Goal: Task Accomplishment & Management: Complete application form

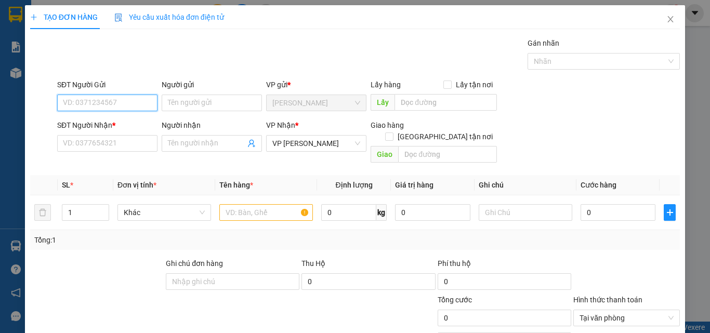
click at [134, 107] on input "SĐT Người Gửi" at bounding box center [107, 103] width 100 height 17
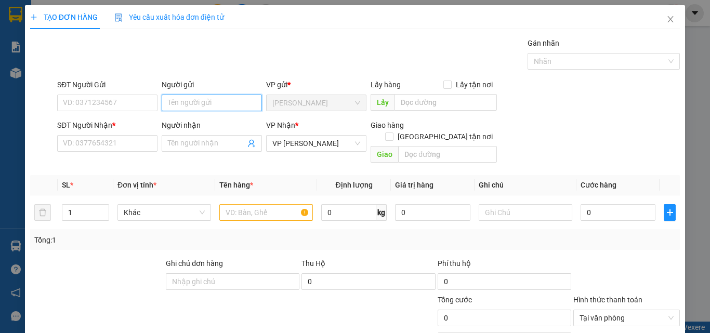
click at [193, 101] on input "Người gửi" at bounding box center [212, 103] width 100 height 17
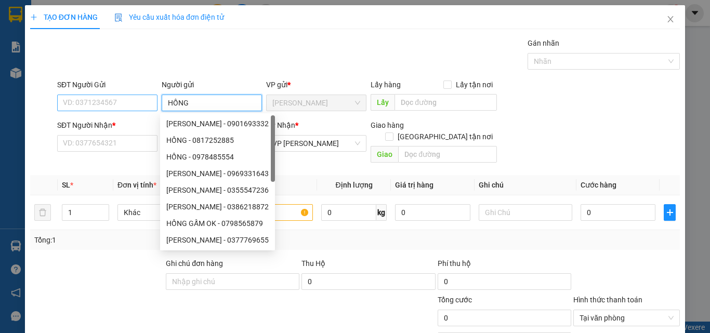
type input "HỒNG"
click at [78, 108] on input "SĐT Người Gửi" at bounding box center [107, 103] width 100 height 17
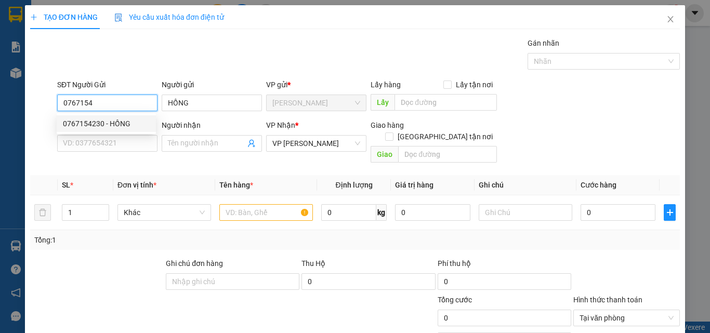
click at [94, 123] on div "0767154230 - HỒNG" at bounding box center [106, 123] width 87 height 11
type input "0767154230"
type input "110.000"
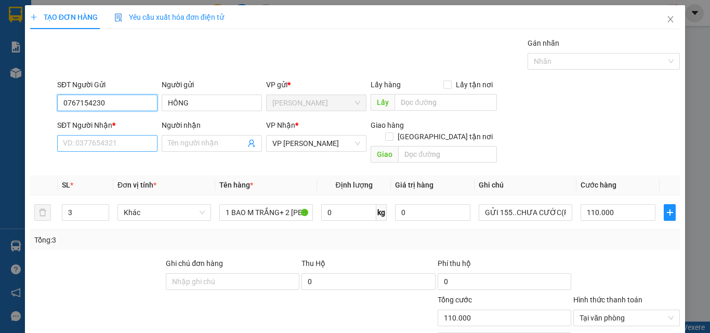
type input "0767154230"
click at [118, 147] on input "SĐT Người Nhận *" at bounding box center [107, 143] width 100 height 17
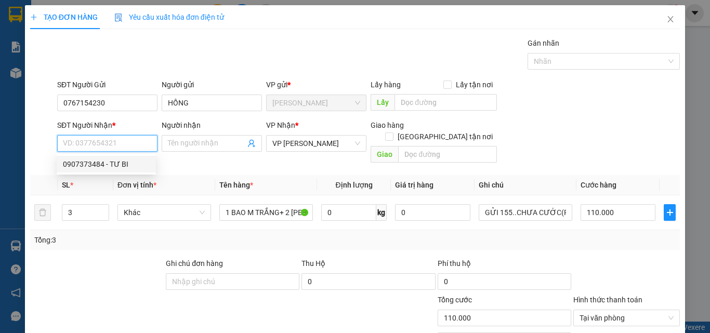
click at [114, 167] on div "0907373484 - TƯ BI" at bounding box center [106, 164] width 87 height 11
type input "0907373484"
type input "TƯ BI"
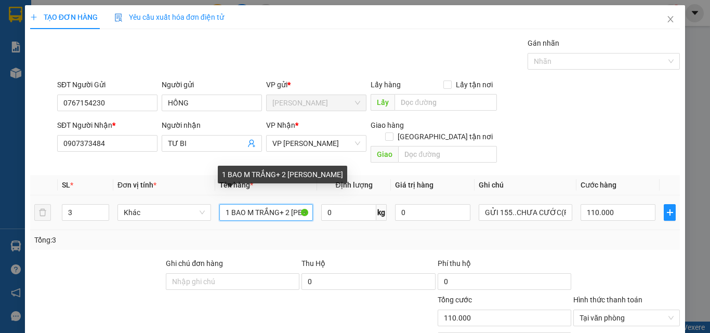
click at [276, 204] on input "1 BAO M TRẮNG+ 2 THÙNG CATTON" at bounding box center [266, 212] width 94 height 17
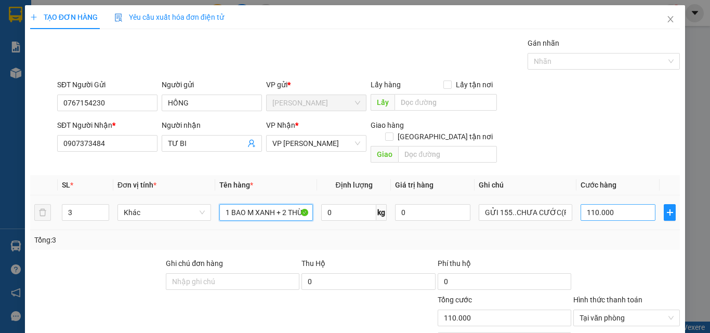
type input "1 BAO M XANH + 2 THÙNG CATTON"
click at [614, 204] on input "110.000" at bounding box center [618, 212] width 75 height 17
type input "0"
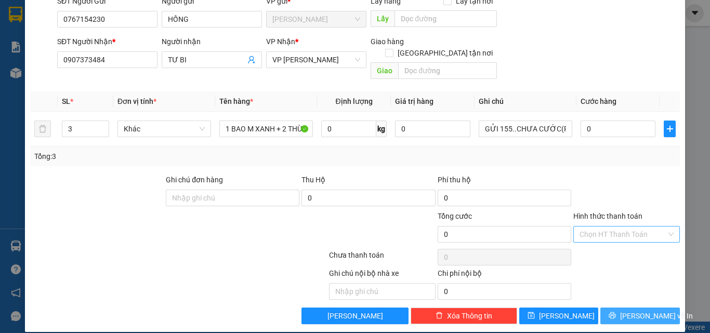
click at [640, 310] on span "[PERSON_NAME] và In" at bounding box center [656, 315] width 73 height 11
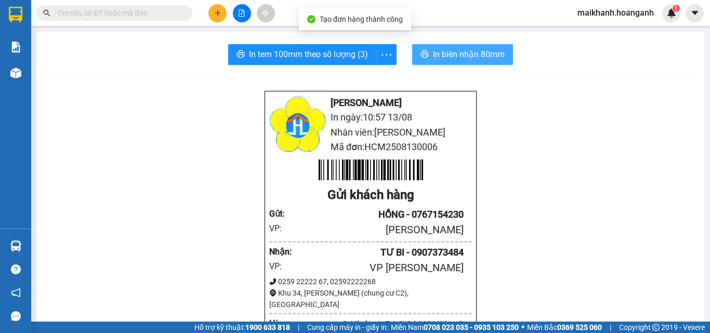
click at [461, 51] on span "In biên nhận 80mm" at bounding box center [469, 54] width 72 height 13
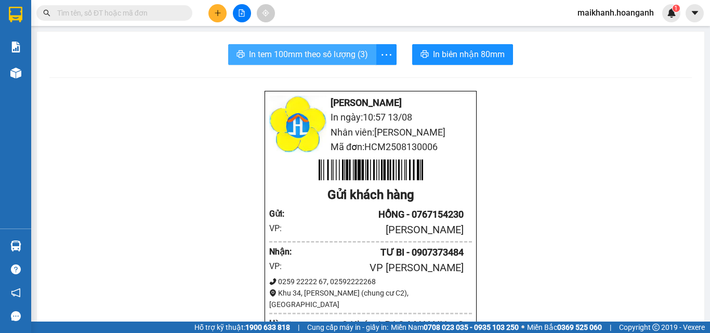
click at [292, 49] on span "In tem 100mm theo số lượng (3)" at bounding box center [308, 54] width 119 height 13
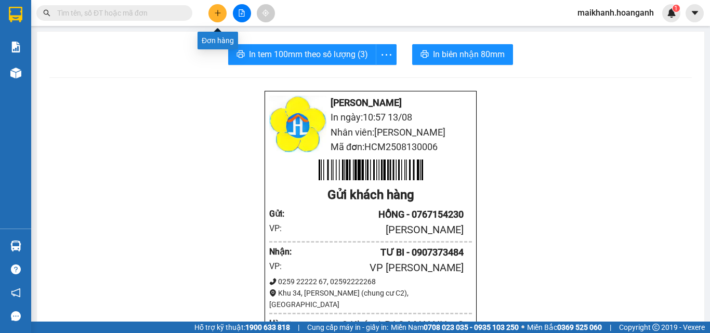
click at [219, 12] on icon "plus" at bounding box center [217, 12] width 7 height 7
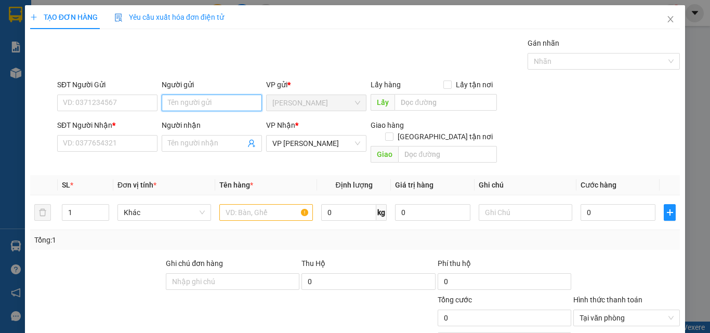
click at [229, 106] on input "Người gửi" at bounding box center [212, 103] width 100 height 17
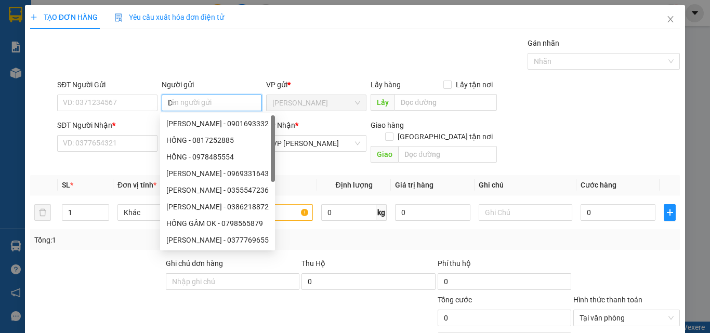
type input "D"
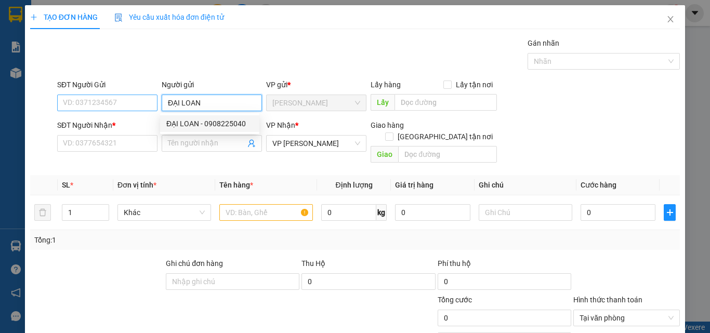
type input "ĐẠI LOAN"
click at [119, 105] on input "SĐT Người Gửi" at bounding box center [107, 103] width 100 height 17
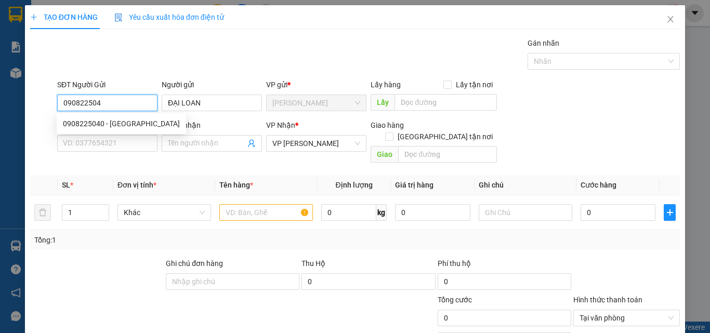
type input "0908225040"
click at [99, 122] on div "0908225040 - ĐẠI LOAN" at bounding box center [121, 123] width 117 height 11
type input "70.000"
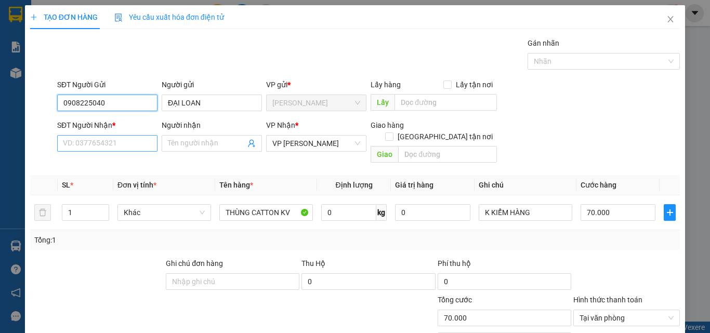
type input "0908225040"
click at [111, 139] on input "SĐT Người Nhận *" at bounding box center [107, 143] width 100 height 17
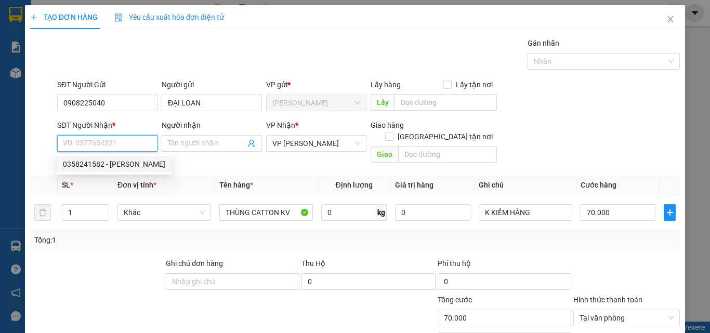
click at [87, 163] on div "0358241582 - BẢO" at bounding box center [114, 164] width 102 height 11
type input "0358241582"
type input "BẢO"
type input "ĐL HƯNG HẰNG"
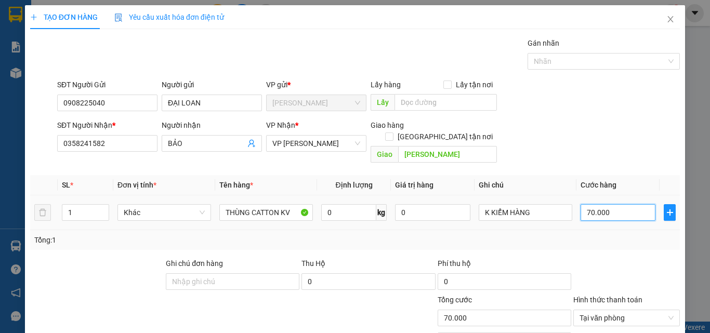
click at [623, 204] on input "70.000" at bounding box center [618, 212] width 75 height 17
type input "5"
type input "50"
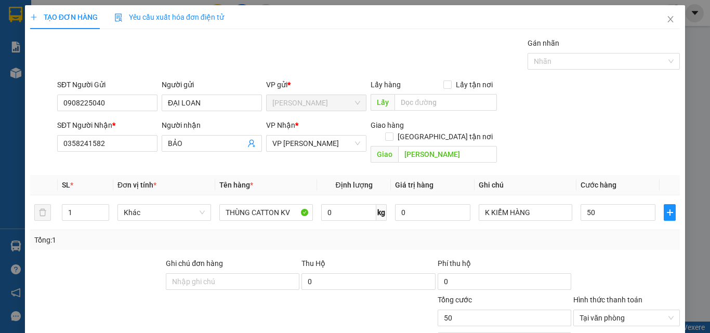
type input "50.000"
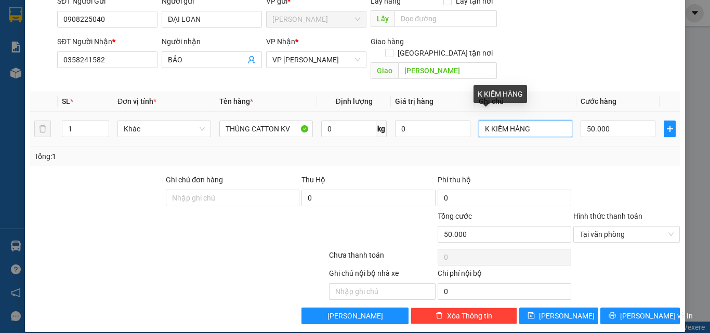
click at [532, 121] on input "K KIỂM HÀNG" at bounding box center [526, 129] width 94 height 17
type input "K"
type input "GỬI 155"
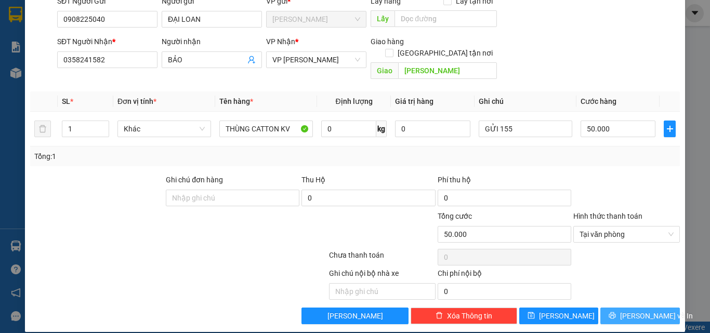
click at [638, 308] on button "[PERSON_NAME] và In" at bounding box center [640, 316] width 80 height 17
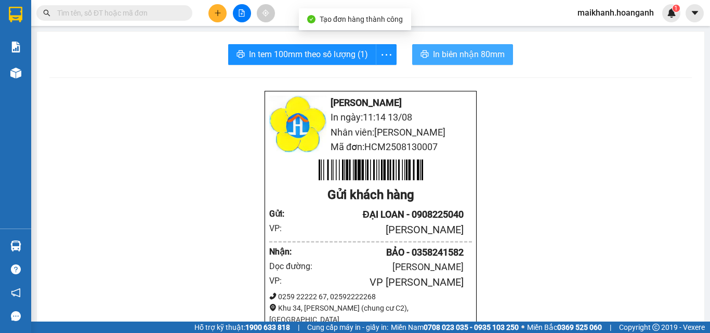
click at [469, 56] on span "In biên nhận 80mm" at bounding box center [469, 54] width 72 height 13
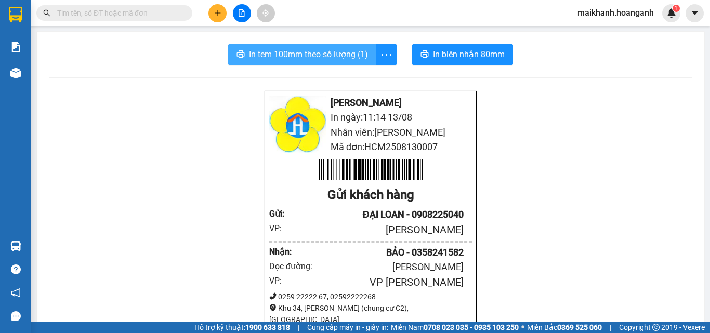
click at [322, 57] on span "In tem 100mm theo số lượng (1)" at bounding box center [308, 54] width 119 height 13
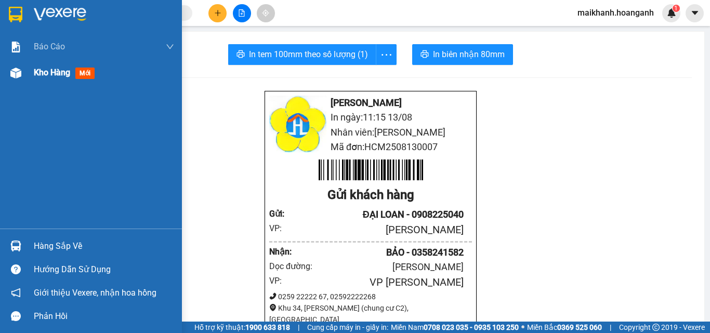
click at [38, 75] on span "Kho hàng" at bounding box center [52, 73] width 36 height 10
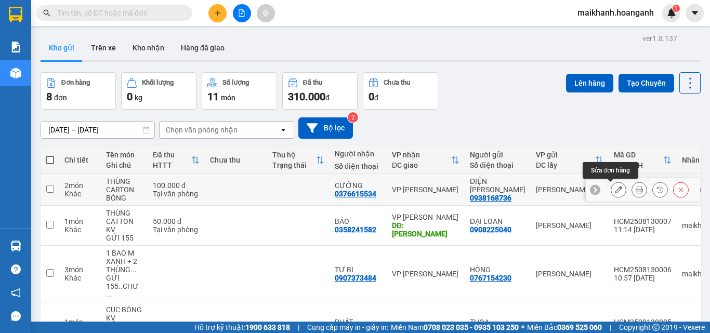
click at [615, 192] on icon at bounding box center [618, 189] width 7 height 7
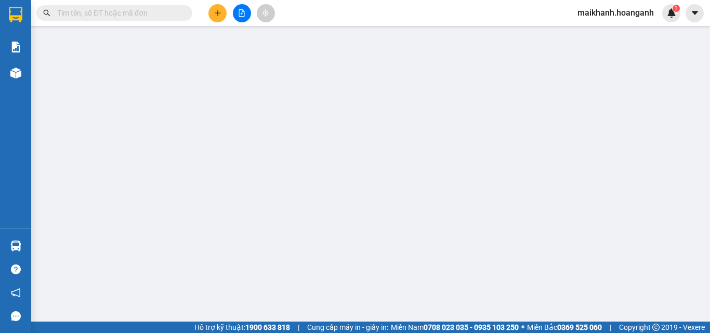
type input "0938168736"
type input "ĐIỆN [PERSON_NAME]"
type input "0376615534"
type input "CƯỜNG"
type input "100.000"
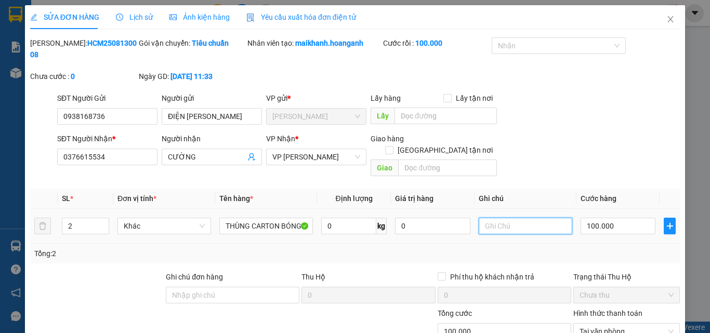
click at [503, 218] on input "text" at bounding box center [526, 226] width 94 height 17
type input "GỬI 155"
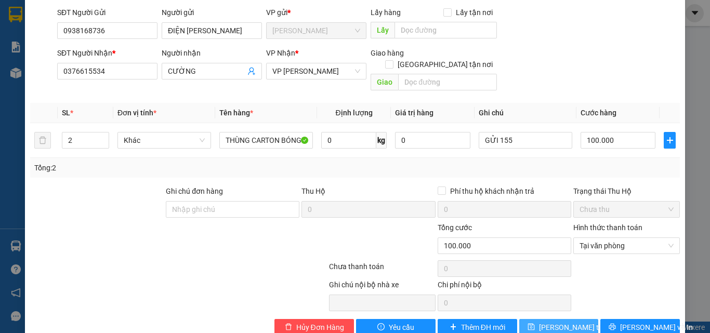
click at [555, 322] on span "[PERSON_NAME] thay đổi" at bounding box center [580, 327] width 83 height 11
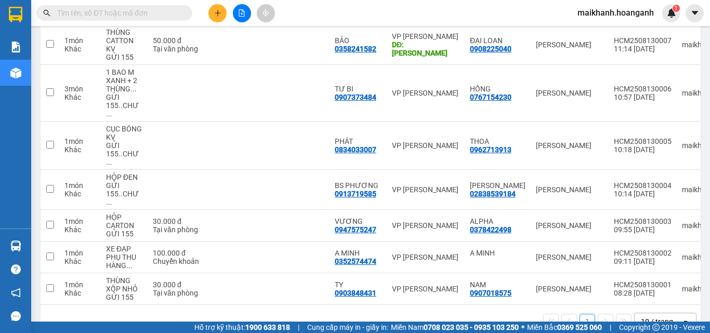
scroll to position [194, 0]
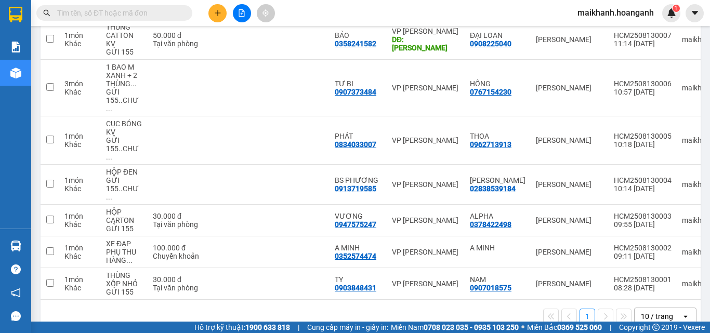
click at [651, 311] on div "10 / trang" at bounding box center [657, 316] width 32 height 10
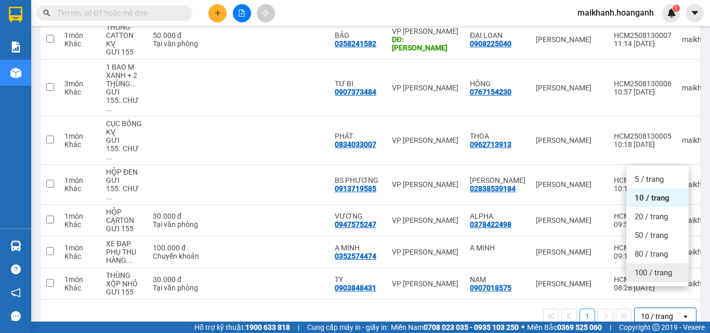
click at [650, 275] on span "100 / trang" at bounding box center [653, 273] width 37 height 10
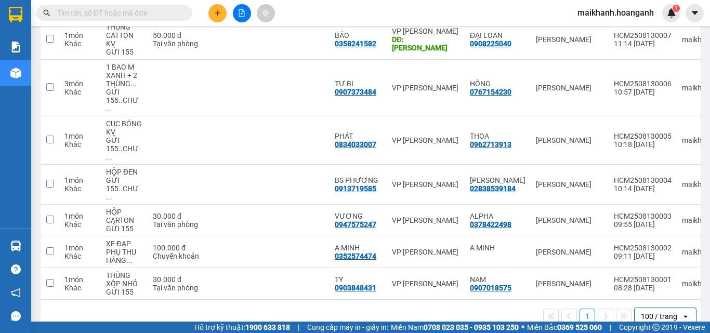
scroll to position [0, 0]
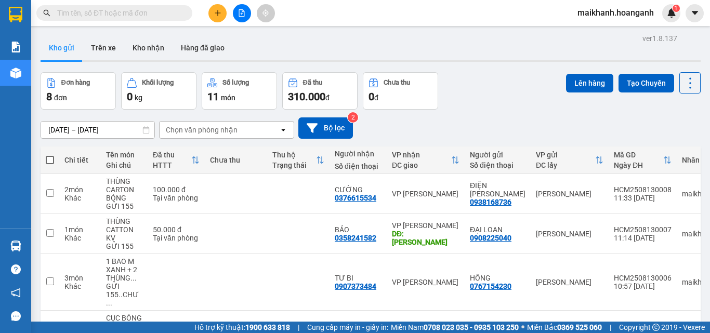
click at [152, 15] on input "text" at bounding box center [118, 12] width 123 height 11
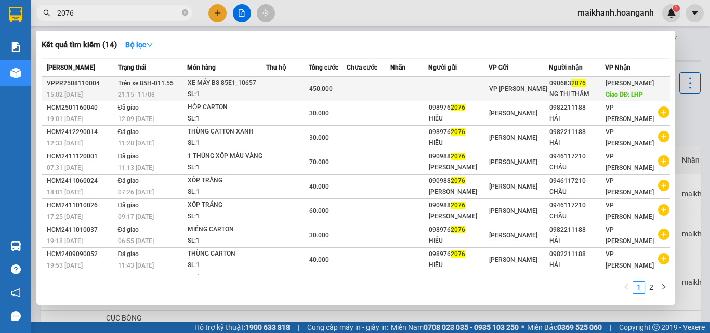
type input "2076"
click at [217, 80] on div "XE MÁY BS 85E1_10657" at bounding box center [227, 82] width 78 height 11
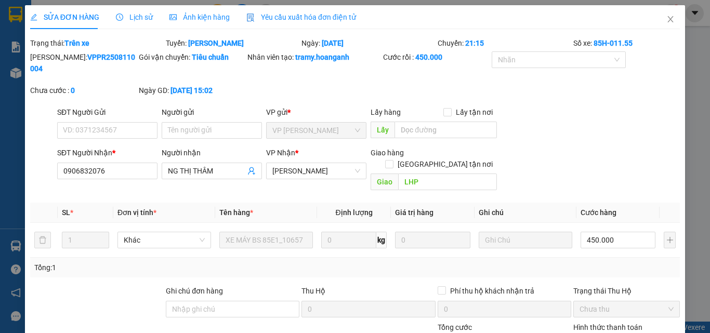
type input "0906832076"
type input "NG THỊ THÂM"
type input "LHP"
type input "450.000"
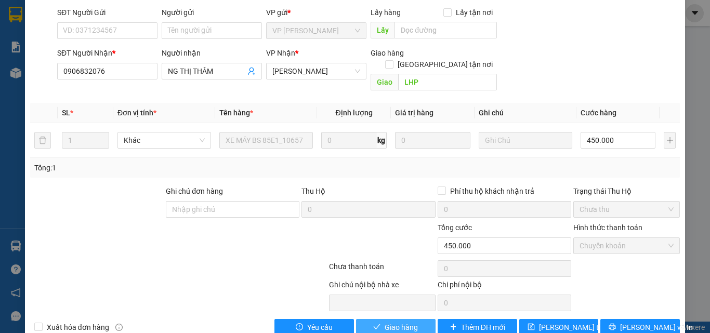
click at [389, 322] on span "Giao hàng" at bounding box center [401, 327] width 33 height 11
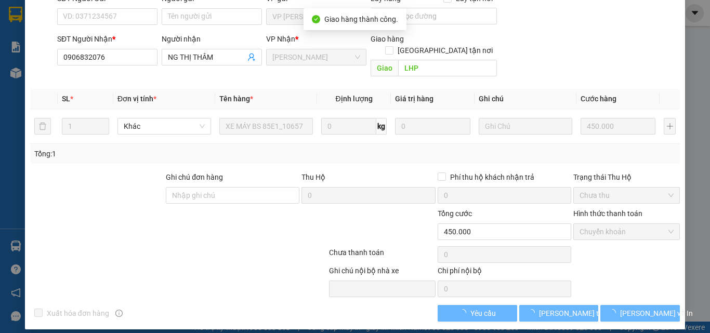
scroll to position [97, 0]
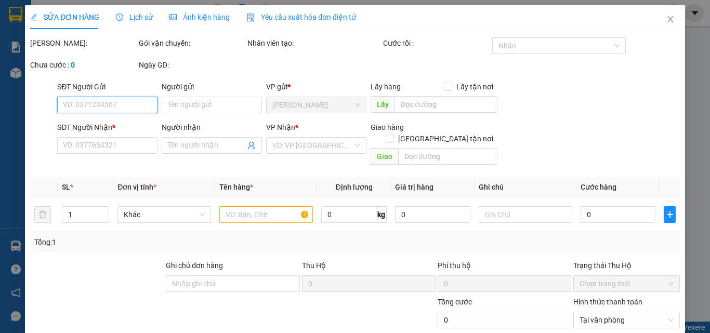
type input "0906832076"
type input "NG THỊ THÂM"
type input "LHP"
type input "450.000"
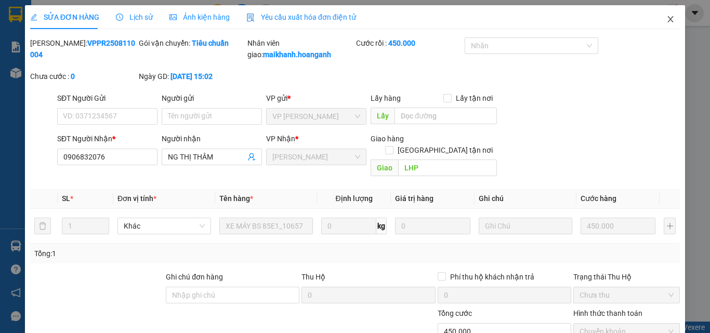
click at [668, 19] on icon "close" at bounding box center [671, 19] width 6 height 6
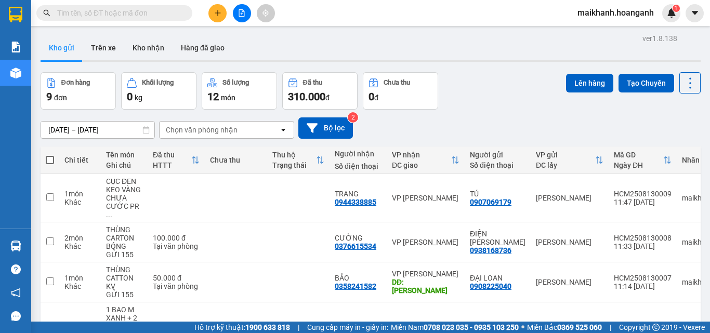
click at [123, 17] on input "text" at bounding box center [118, 12] width 123 height 11
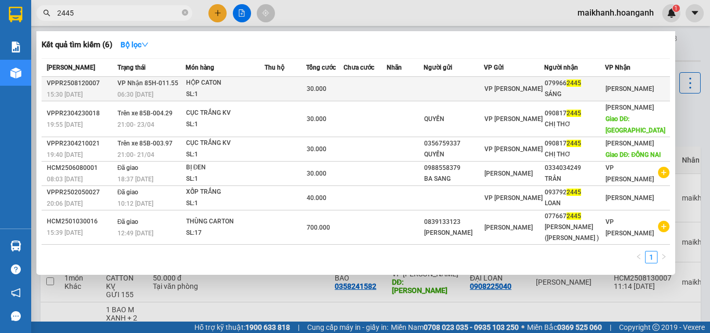
type input "2445"
click at [206, 83] on div "HỘP CATON" at bounding box center [225, 82] width 78 height 11
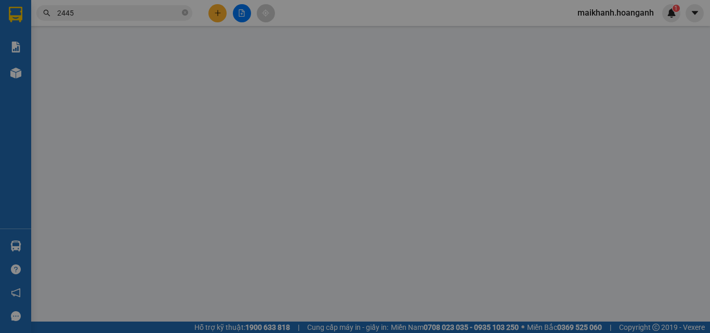
type input "0799662445"
type input "SÁNG"
type input "30.000"
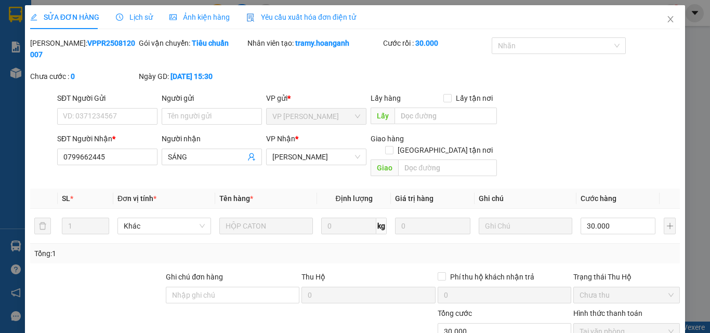
scroll to position [86, 0]
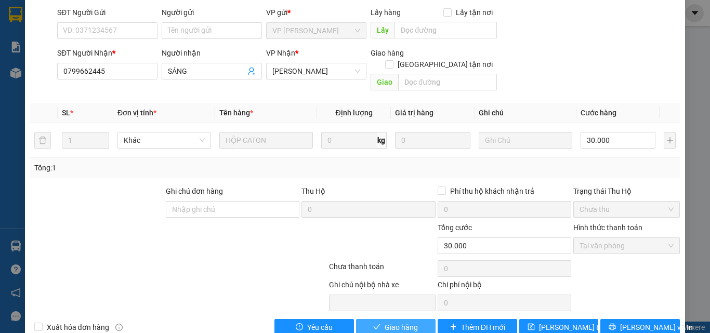
click at [397, 322] on span "Giao hàng" at bounding box center [401, 327] width 33 height 11
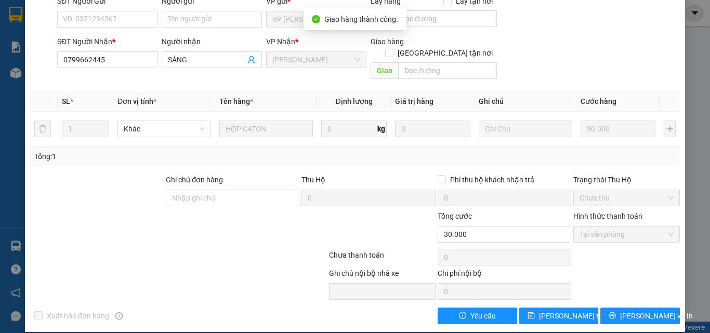
scroll to position [0, 0]
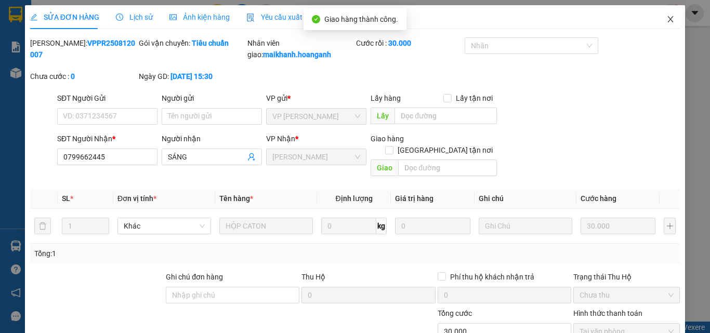
click at [668, 19] on icon "close" at bounding box center [671, 19] width 6 height 6
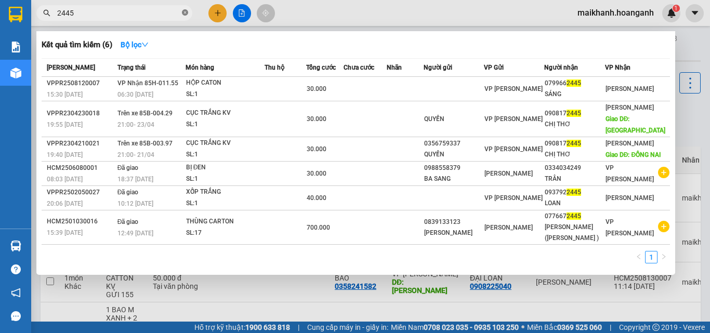
click at [183, 12] on icon "close-circle" at bounding box center [185, 12] width 6 height 6
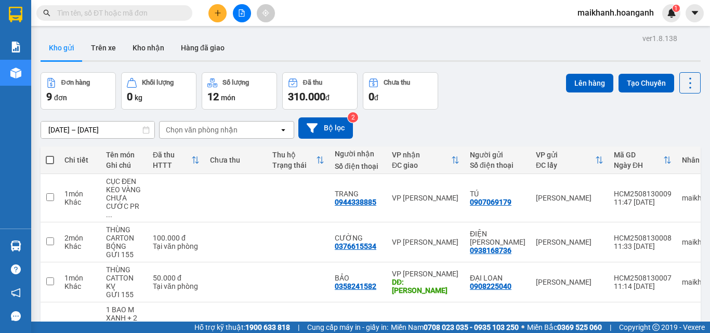
click at [163, 14] on input "text" at bounding box center [118, 12] width 123 height 11
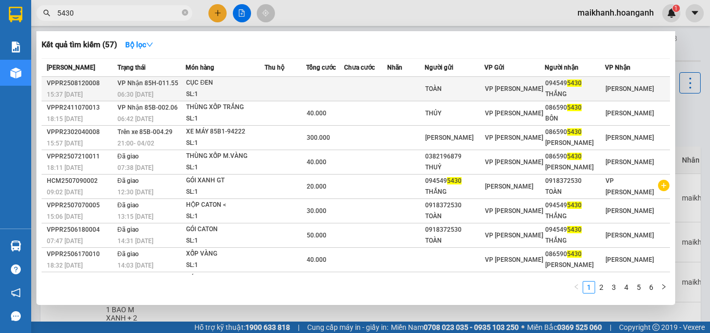
type input "5430"
click at [203, 81] on div "CỤC ĐEN" at bounding box center [225, 82] width 78 height 11
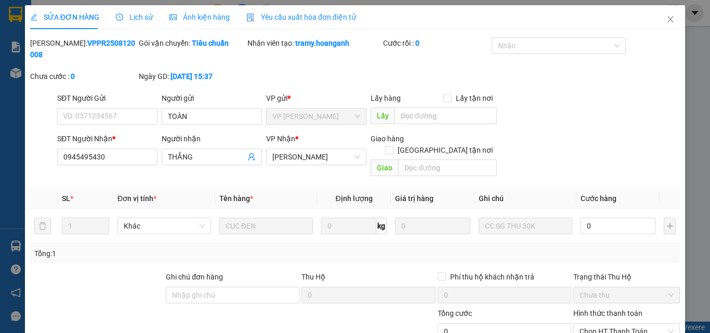
scroll to position [86, 0]
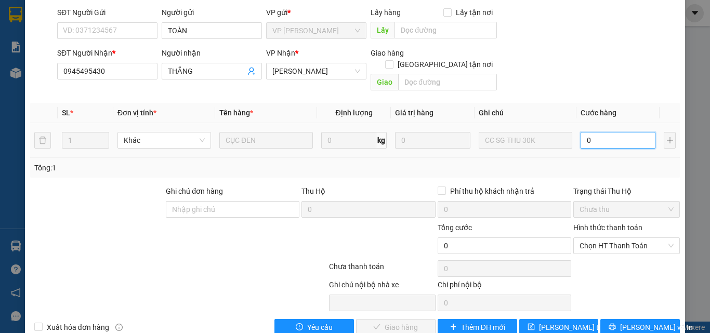
click at [610, 132] on input "0" at bounding box center [618, 140] width 75 height 17
type input "3"
type input "30"
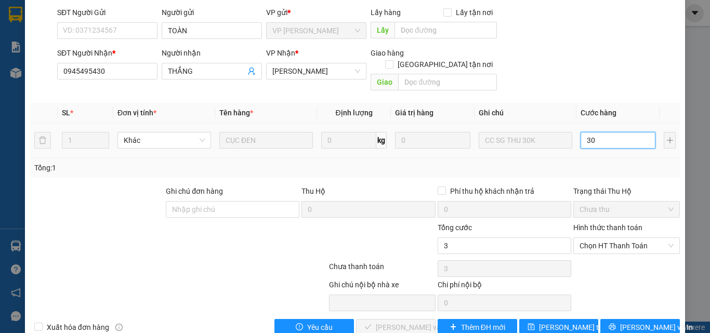
type input "30"
click at [653, 238] on span "Chọn HT Thanh Toán" at bounding box center [626, 246] width 94 height 16
type input "30.000"
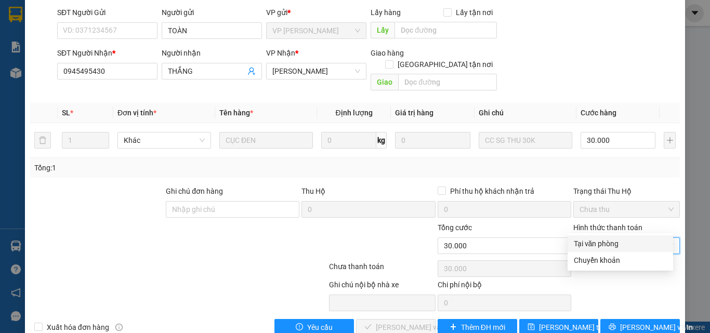
click at [615, 245] on div "Tại văn phòng" at bounding box center [620, 243] width 93 height 11
type input "0"
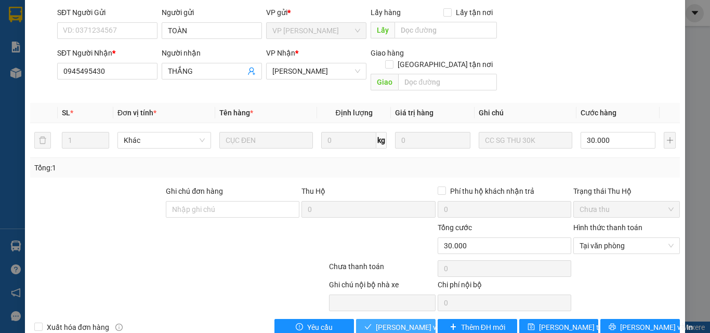
click at [390, 322] on span "[PERSON_NAME] và Giao hàng" at bounding box center [426, 327] width 100 height 11
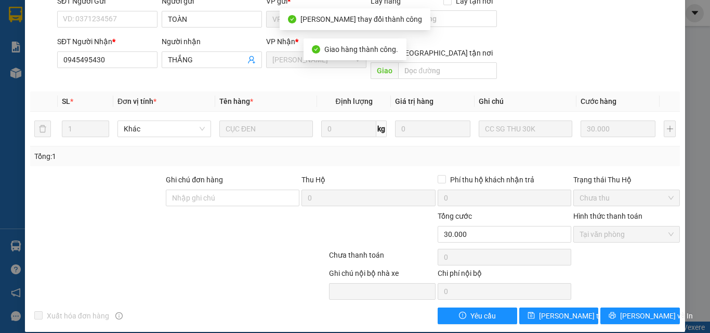
scroll to position [0, 0]
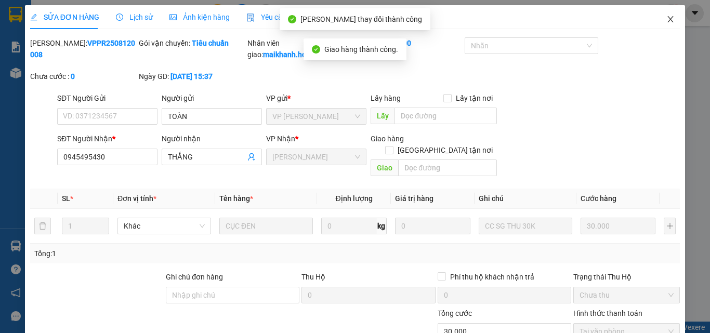
click at [666, 18] on icon "close" at bounding box center [670, 19] width 8 height 8
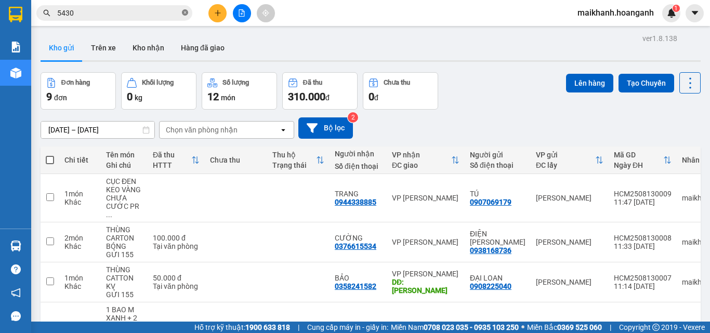
click at [183, 14] on icon "close-circle" at bounding box center [185, 12] width 6 height 6
click at [170, 17] on input "text" at bounding box center [118, 12] width 123 height 11
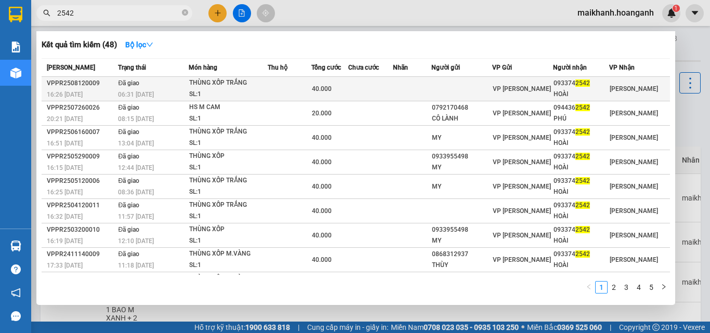
type input "2542"
click at [208, 81] on div "THÙNG XỐP TRẮNG" at bounding box center [228, 82] width 78 height 11
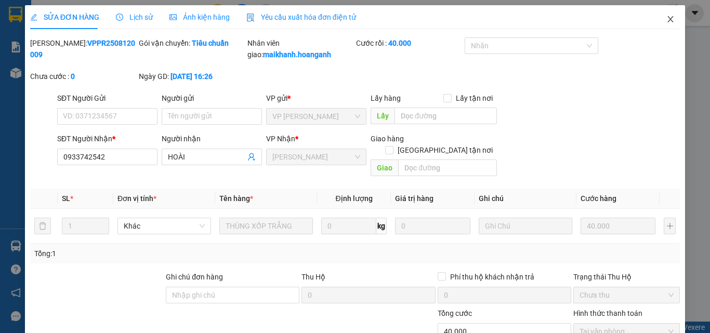
click at [666, 20] on icon "close" at bounding box center [670, 19] width 8 height 8
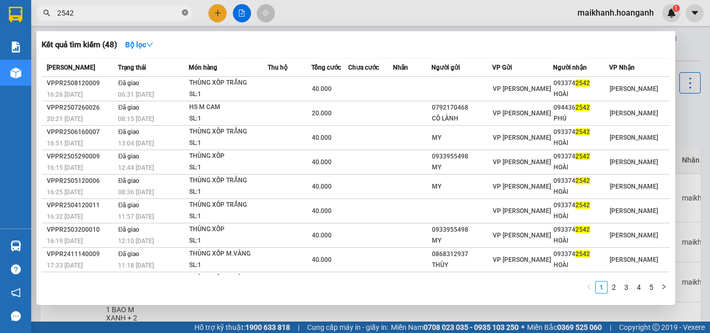
click at [185, 12] on icon "close-circle" at bounding box center [185, 12] width 6 height 6
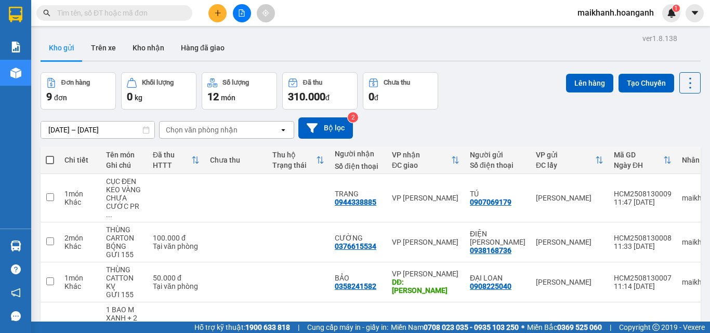
click at [168, 15] on input "text" at bounding box center [118, 12] width 123 height 11
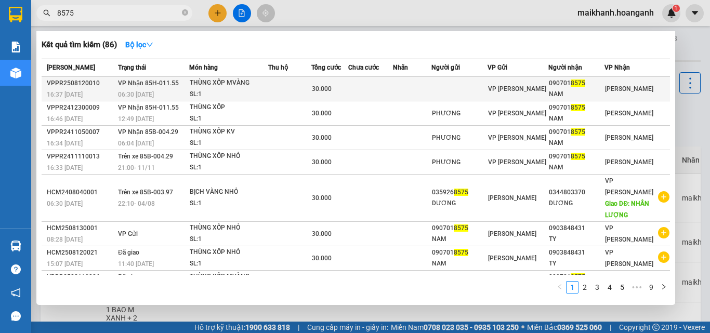
type input "8575"
click at [214, 85] on div "THÙNG XỐP MVÀNG" at bounding box center [229, 82] width 78 height 11
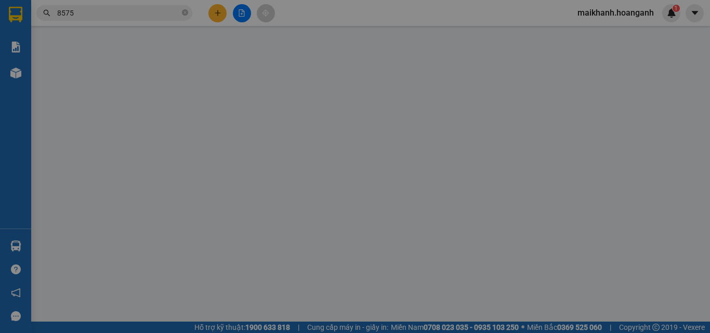
type input "0907018575"
type input "NAM"
type input "30.000"
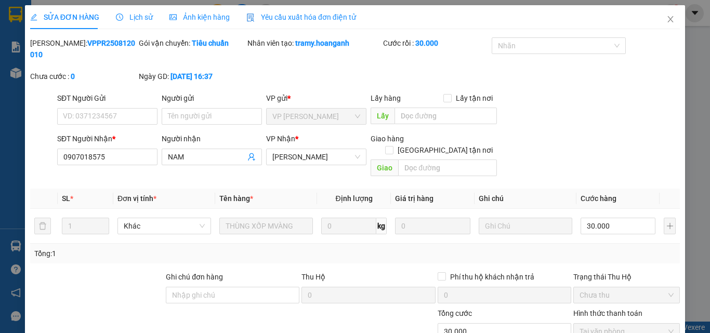
scroll to position [86, 0]
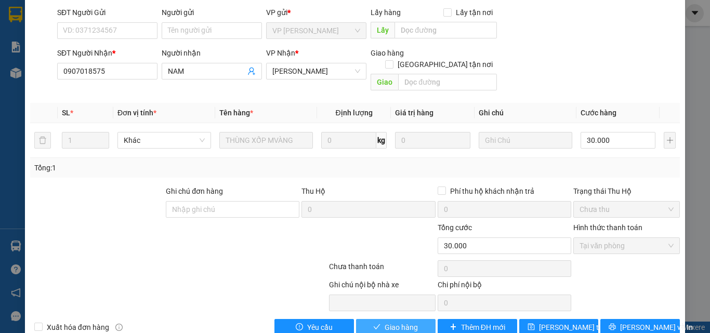
click at [411, 322] on span "Giao hàng" at bounding box center [401, 327] width 33 height 11
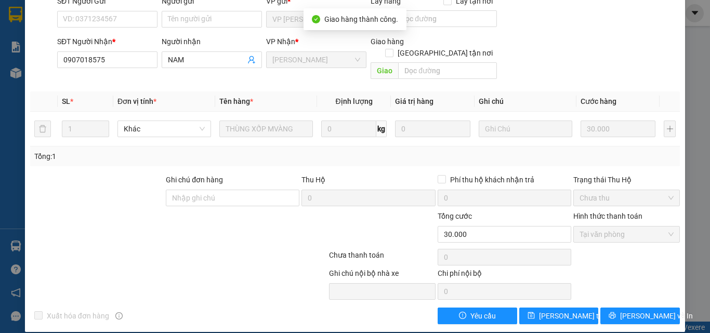
scroll to position [0, 0]
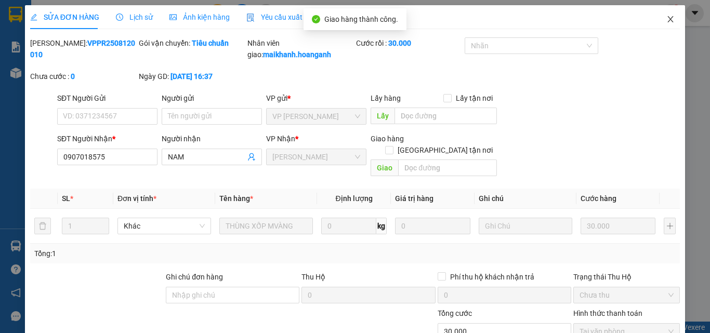
click at [666, 19] on icon "close" at bounding box center [670, 19] width 8 height 8
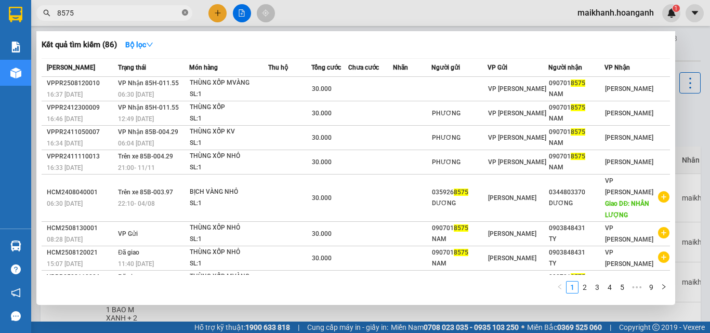
click at [187, 11] on icon "close-circle" at bounding box center [185, 12] width 6 height 6
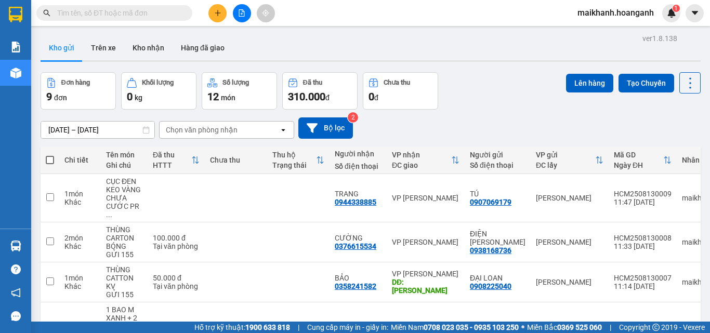
click at [168, 16] on input "text" at bounding box center [118, 12] width 123 height 11
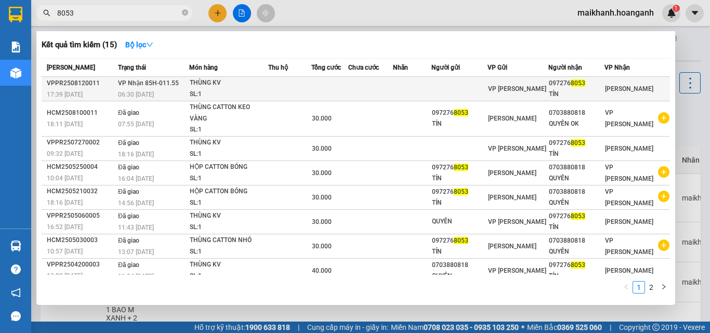
type input "8053"
click at [215, 82] on div "THÙNG KV" at bounding box center [229, 82] width 78 height 11
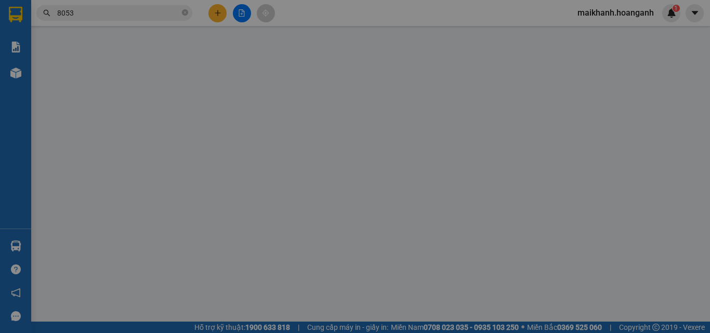
type input "0972768053"
type input "TÍN"
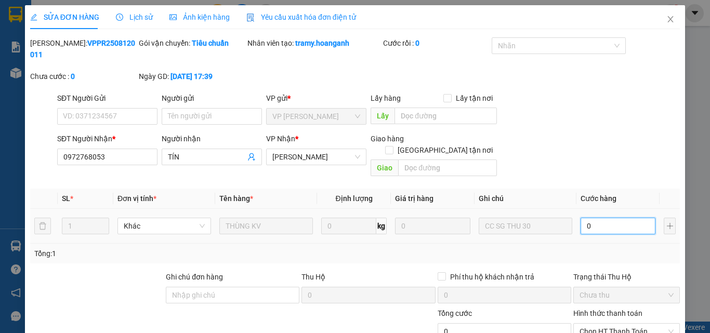
click at [600, 218] on input "0" at bounding box center [618, 226] width 75 height 17
type input "3"
type input "30"
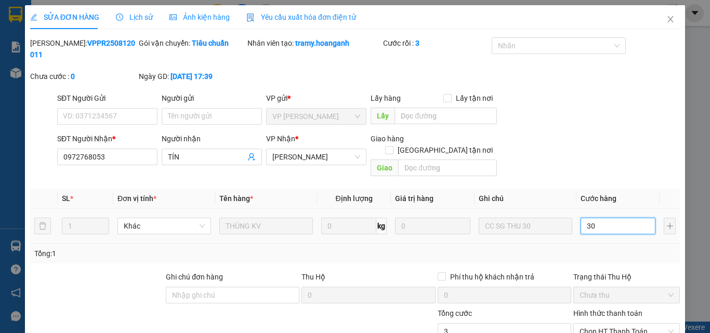
type input "30"
type input "30.000"
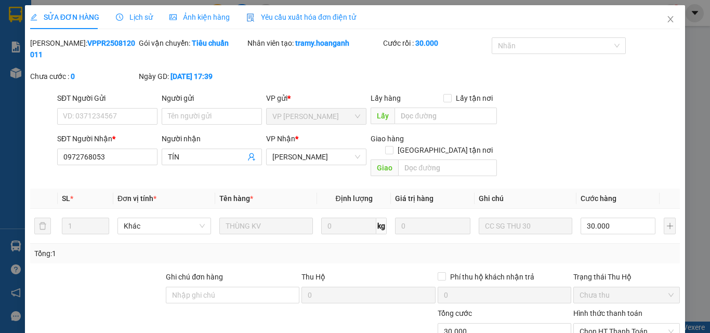
scroll to position [86, 0]
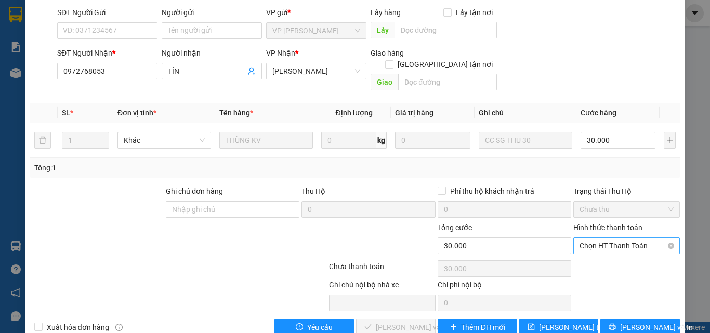
click at [621, 238] on span "Chọn HT Thanh Toán" at bounding box center [626, 246] width 94 height 16
click at [609, 243] on div "Tại văn phòng" at bounding box center [620, 243] width 93 height 11
type input "0"
click at [409, 322] on span "[PERSON_NAME] và Giao hàng" at bounding box center [426, 327] width 100 height 11
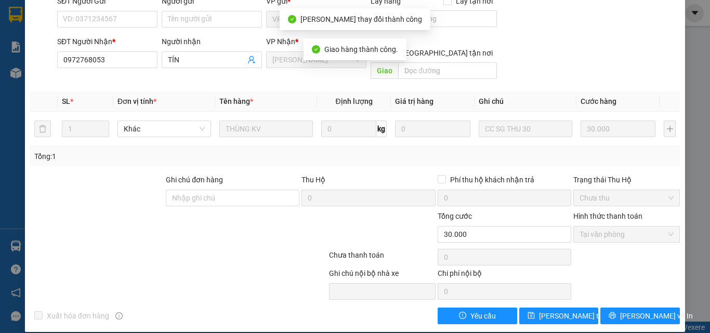
scroll to position [0, 0]
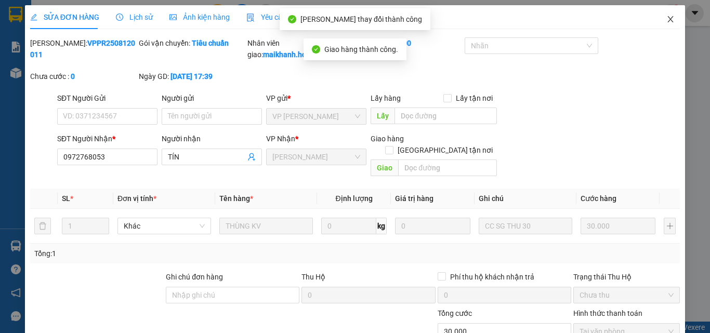
click at [668, 20] on icon "close" at bounding box center [671, 19] width 6 height 6
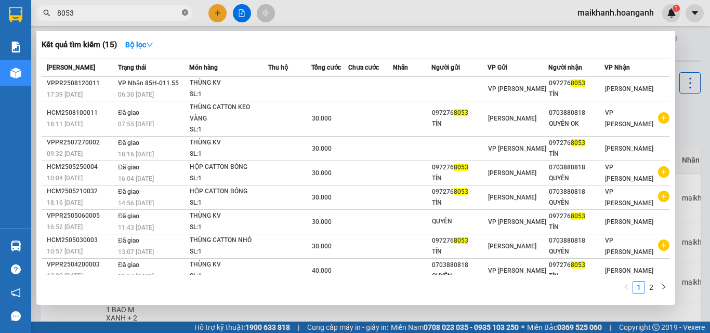
click at [187, 11] on icon "close-circle" at bounding box center [185, 12] width 6 height 6
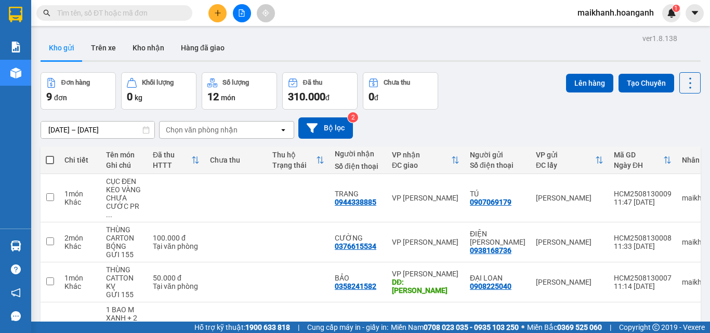
click at [172, 15] on input "text" at bounding box center [118, 12] width 123 height 11
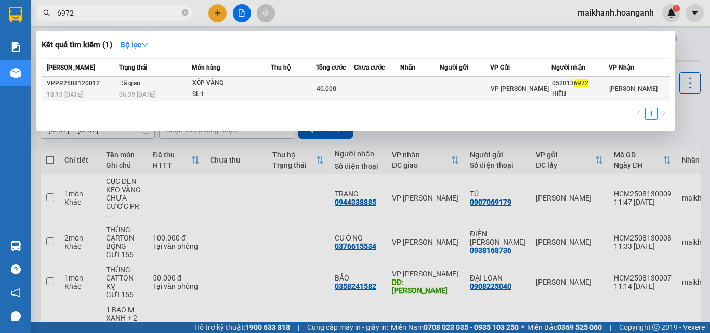
type input "6972"
click at [214, 86] on div "XỐP VÀNG" at bounding box center [231, 82] width 78 height 11
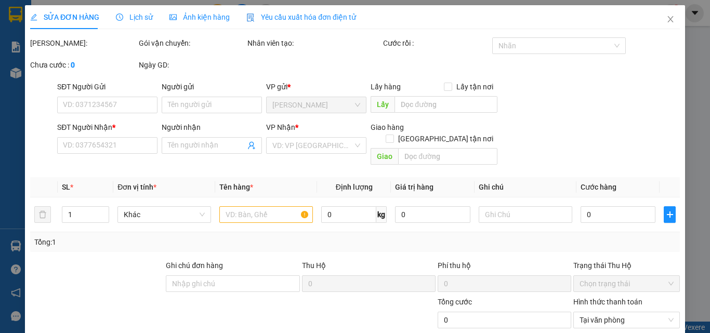
type input "0528136972"
type input "HIẾU"
type input "40.000"
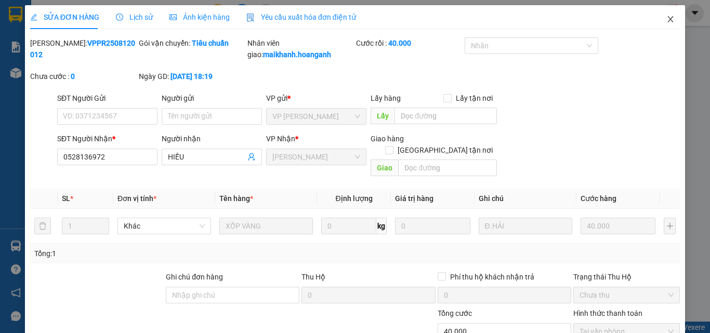
click at [668, 19] on icon "close" at bounding box center [671, 19] width 6 height 6
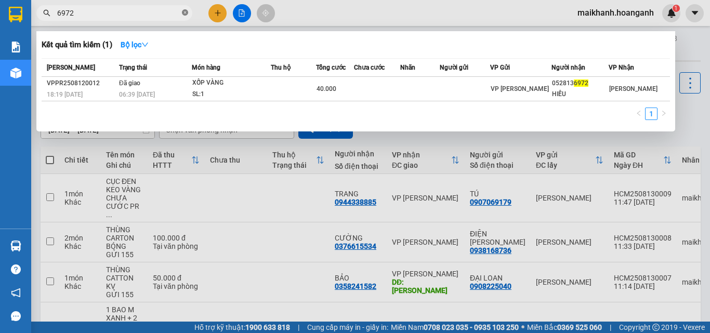
click at [184, 12] on icon "close-circle" at bounding box center [185, 12] width 6 height 6
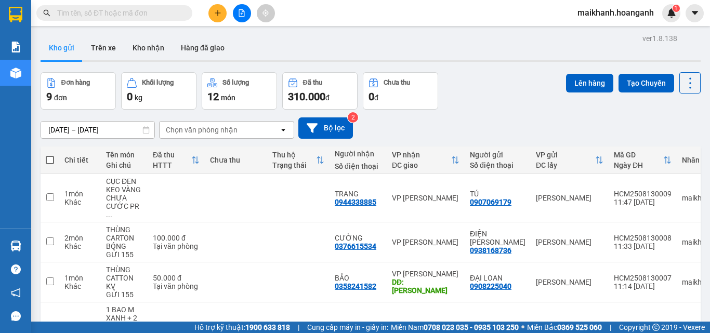
click at [166, 14] on input "text" at bounding box center [118, 12] width 123 height 11
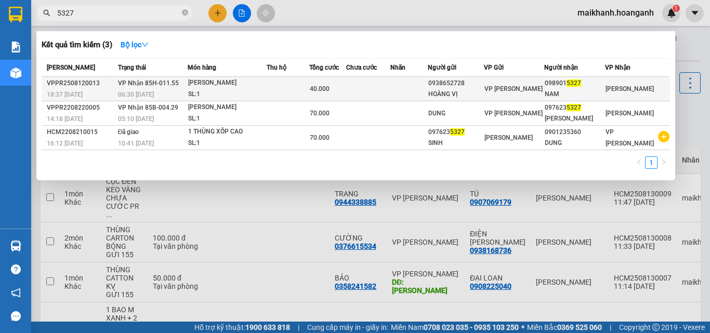
type input "5327"
click at [204, 80] on div "[PERSON_NAME]" at bounding box center [227, 82] width 78 height 11
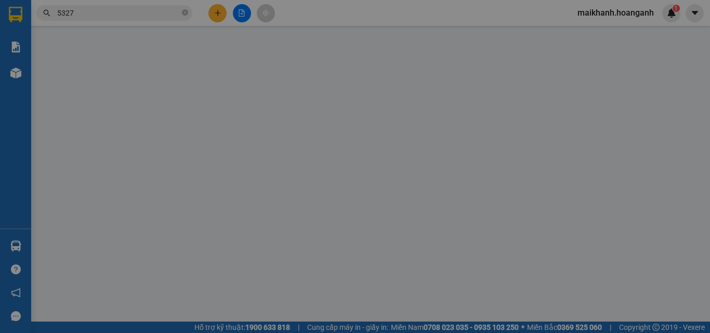
type input "0938652728"
type input "HOÀNG VỊ"
type input "0989015327"
type input "NAM"
type input "40.000"
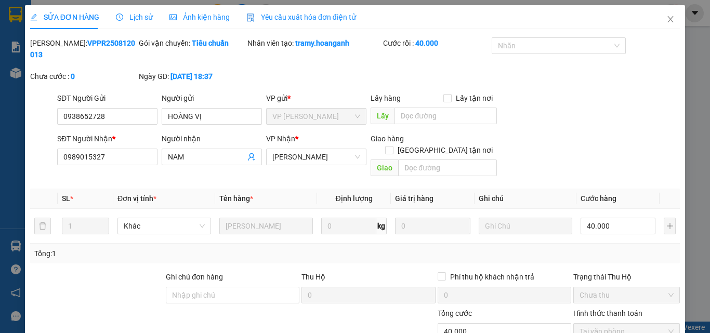
scroll to position [86, 0]
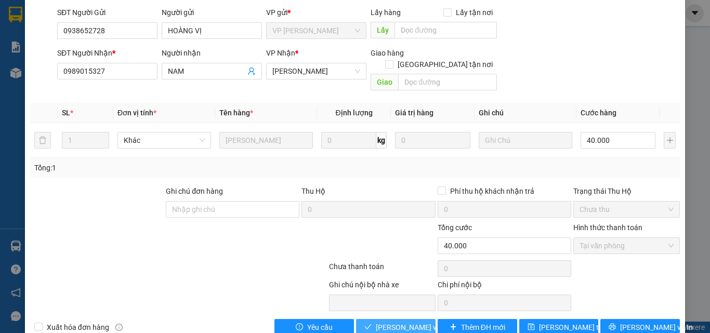
click at [413, 322] on span "[PERSON_NAME] và Giao hàng" at bounding box center [426, 327] width 100 height 11
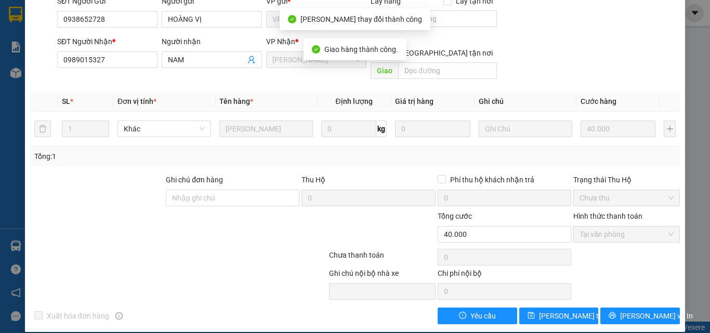
scroll to position [0, 0]
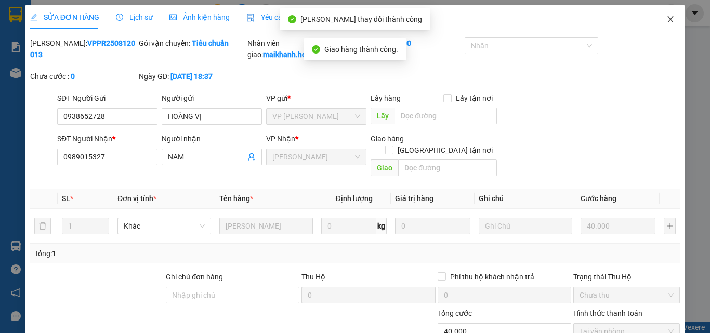
click at [668, 20] on icon "close" at bounding box center [671, 19] width 6 height 6
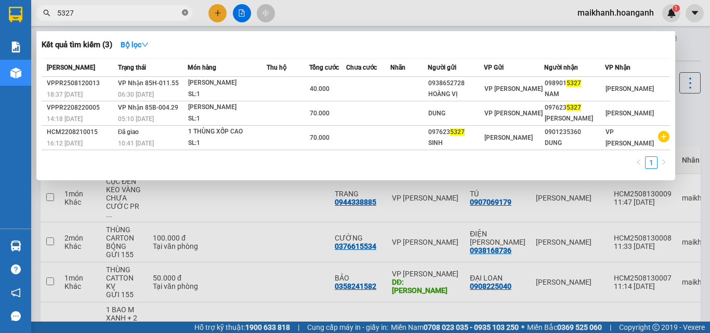
click at [185, 12] on icon "close-circle" at bounding box center [185, 12] width 6 height 6
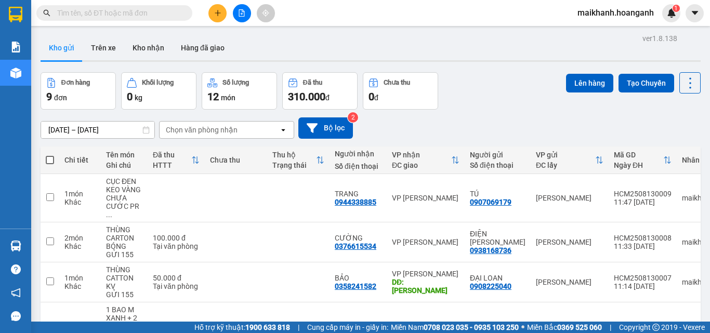
click at [172, 15] on input "text" at bounding box center [118, 12] width 123 height 11
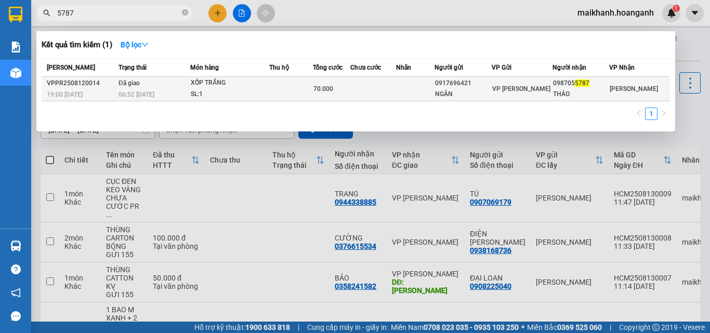
type input "5787"
click at [209, 81] on div "XỐP TRẮNG" at bounding box center [230, 82] width 78 height 11
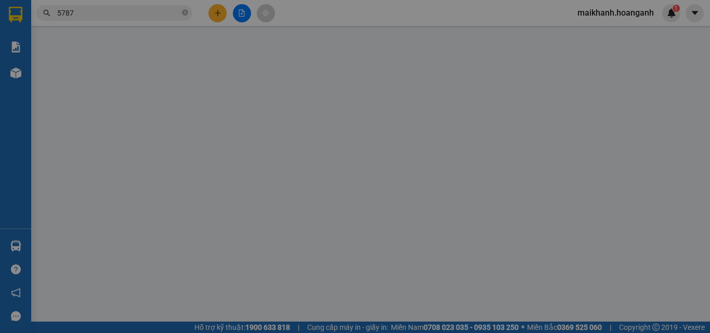
type input "0917696421"
type input "NGÂN"
type input "0987055787"
type input "THẢO"
type input "70.000"
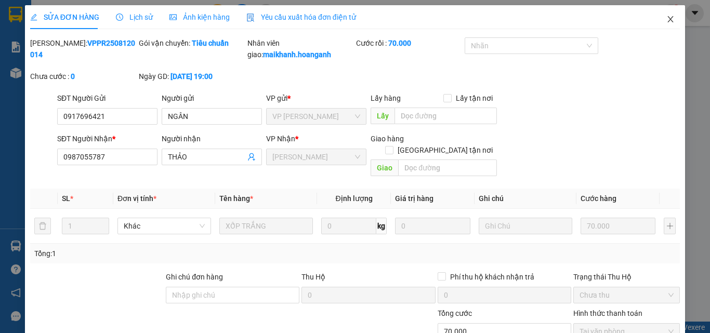
click at [666, 19] on icon "close" at bounding box center [670, 19] width 8 height 8
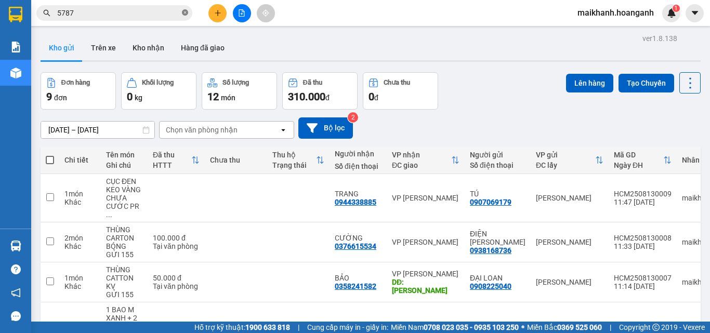
click at [185, 12] on icon "close-circle" at bounding box center [185, 12] width 6 height 6
click at [164, 18] on input "text" at bounding box center [118, 12] width 123 height 11
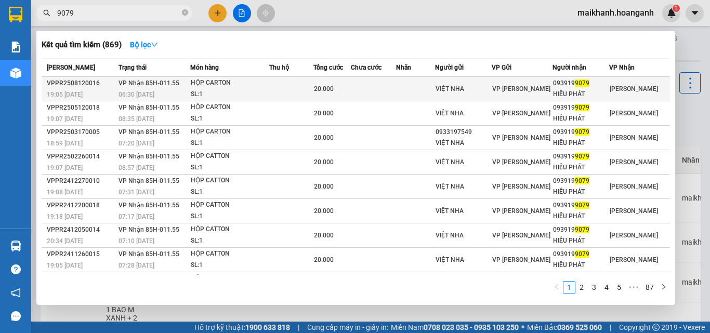
type input "9079"
click at [206, 79] on div "HỘP CARTON" at bounding box center [230, 82] width 78 height 11
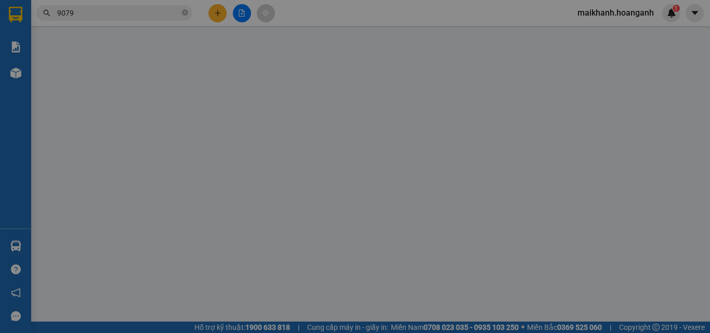
type input "VIỆT NHA"
type input "0939199079"
type input "HIẾU PHÁT"
type input "20.000"
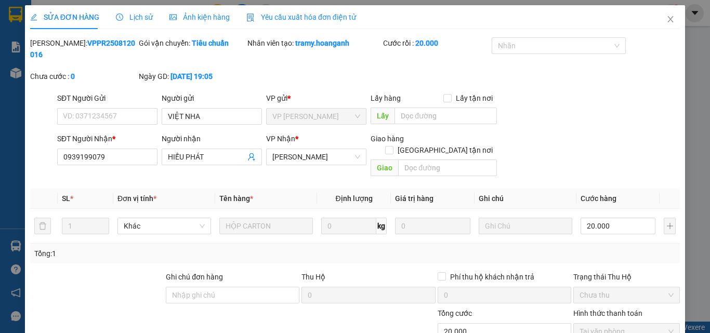
scroll to position [86, 0]
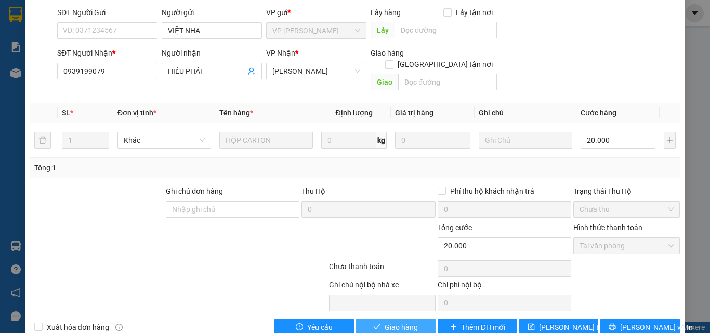
click at [412, 322] on span "Giao hàng" at bounding box center [401, 327] width 33 height 11
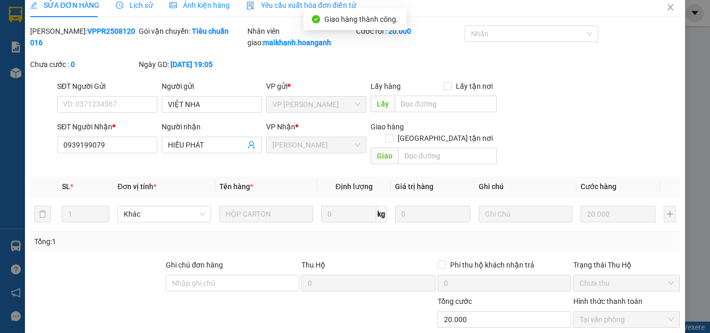
scroll to position [0, 0]
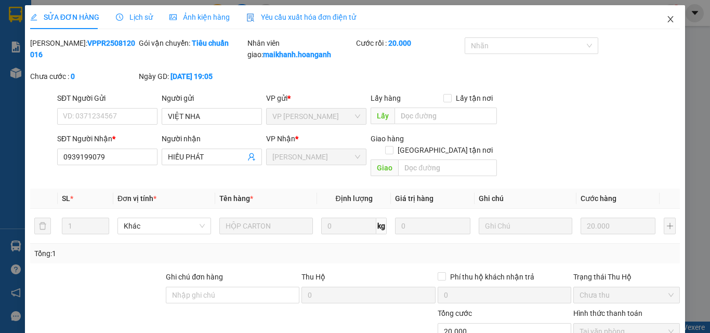
click at [666, 17] on icon "close" at bounding box center [670, 19] width 8 height 8
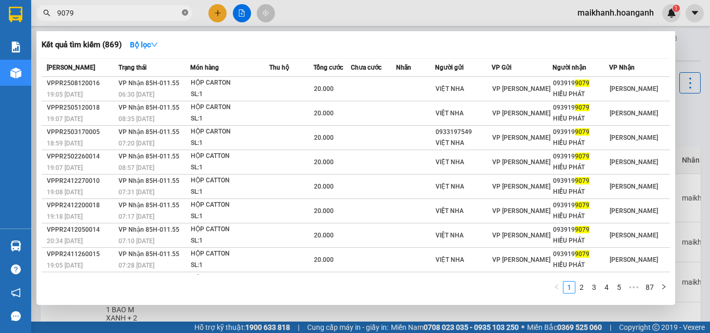
click at [186, 11] on icon "close-circle" at bounding box center [185, 12] width 6 height 6
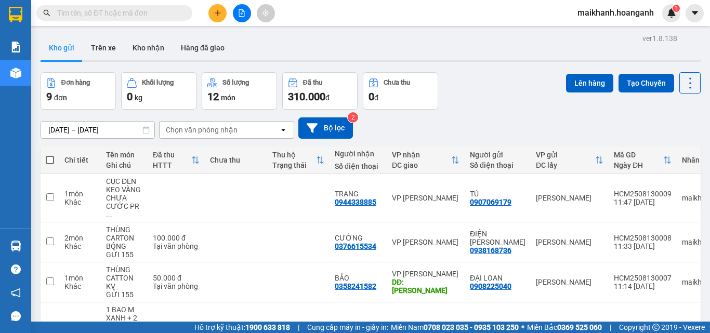
click at [171, 13] on input "text" at bounding box center [118, 12] width 123 height 11
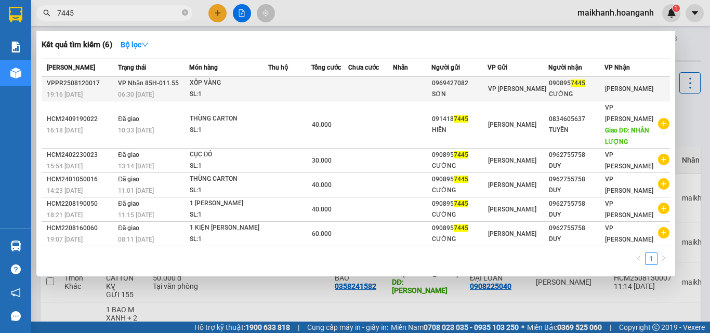
type input "7445"
click at [201, 86] on div "XỐP VÀNG" at bounding box center [229, 82] width 78 height 11
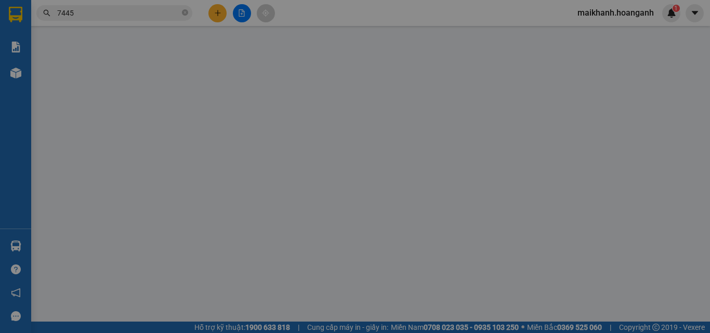
type input "0969427082"
type input "SƠN"
type input "0908957445"
type input "CƯỜNG"
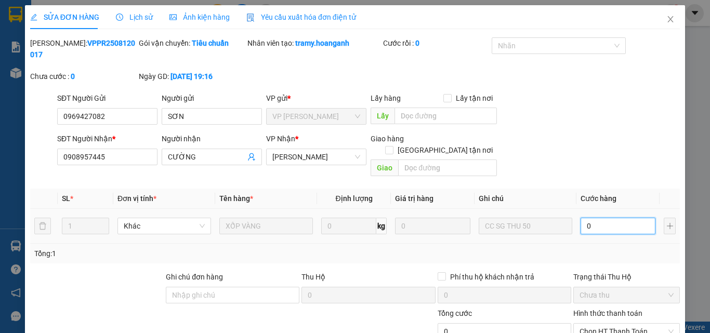
click at [605, 218] on input "0" at bounding box center [618, 226] width 75 height 17
type input "5"
type input "50"
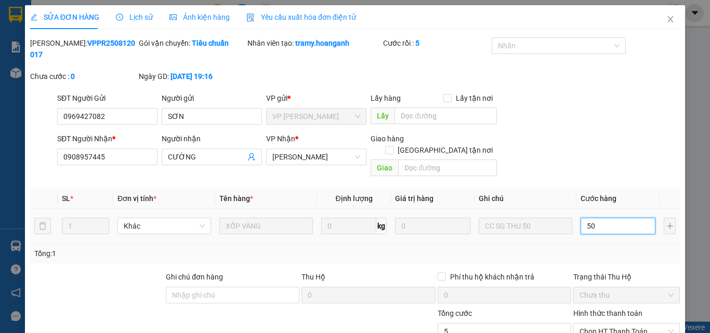
type input "50"
type input "50.000"
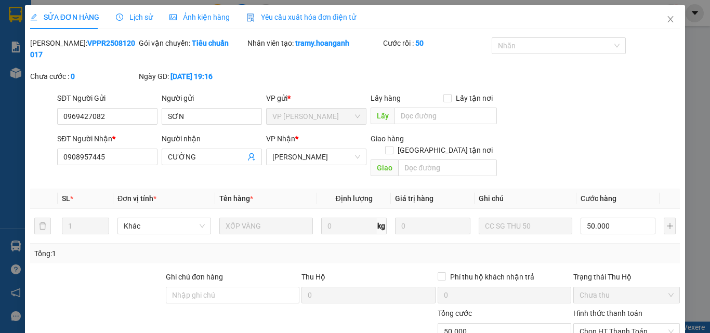
scroll to position [86, 0]
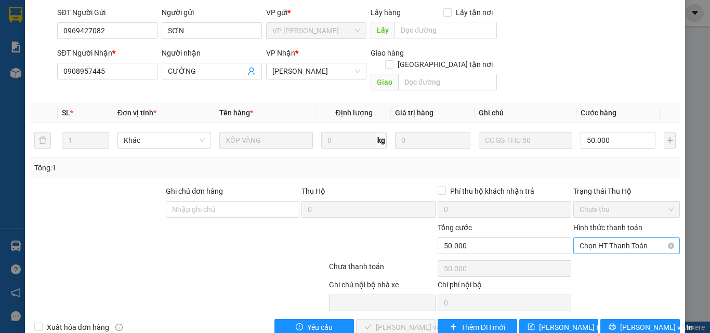
click at [629, 238] on span "Chọn HT Thanh Toán" at bounding box center [626, 246] width 94 height 16
click at [624, 240] on div "Tại văn phòng" at bounding box center [620, 243] width 93 height 11
type input "0"
click at [411, 322] on span "[PERSON_NAME] và Giao hàng" at bounding box center [426, 327] width 100 height 11
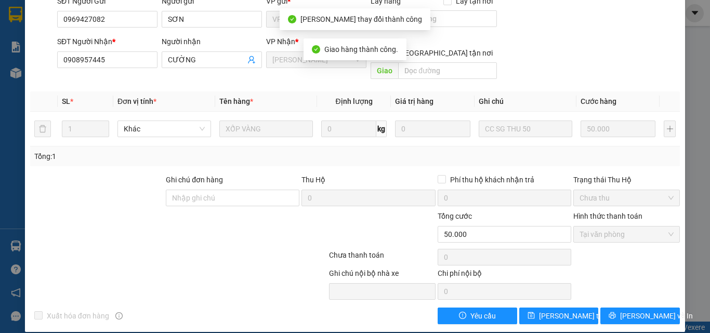
scroll to position [0, 0]
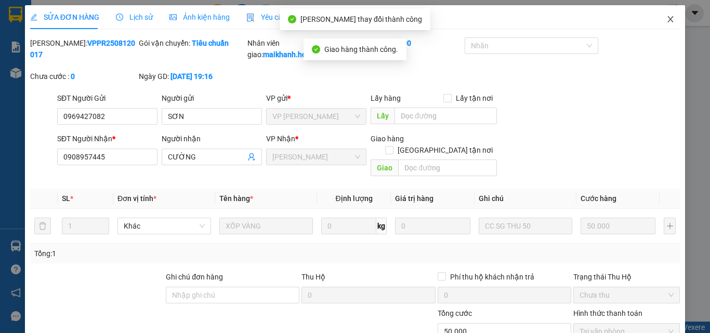
click at [666, 18] on icon "close" at bounding box center [670, 19] width 8 height 8
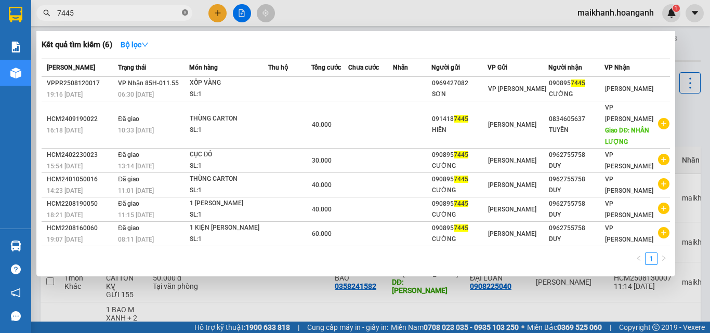
click at [183, 10] on icon "close-circle" at bounding box center [185, 12] width 6 height 6
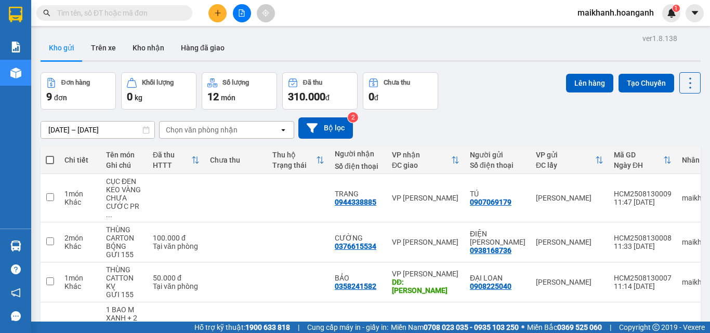
click at [168, 13] on input "text" at bounding box center [118, 12] width 123 height 11
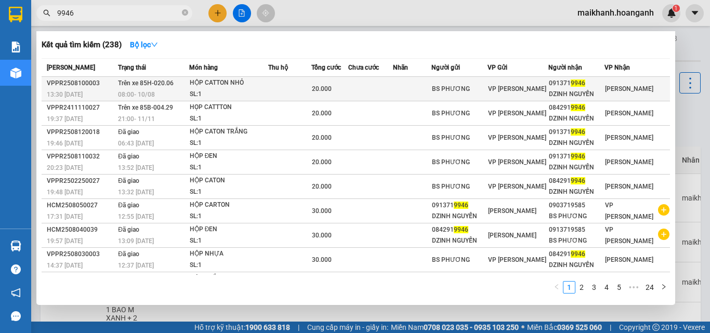
type input "9946"
click at [206, 84] on div "HỘP CATTON NHỎ" at bounding box center [229, 82] width 78 height 11
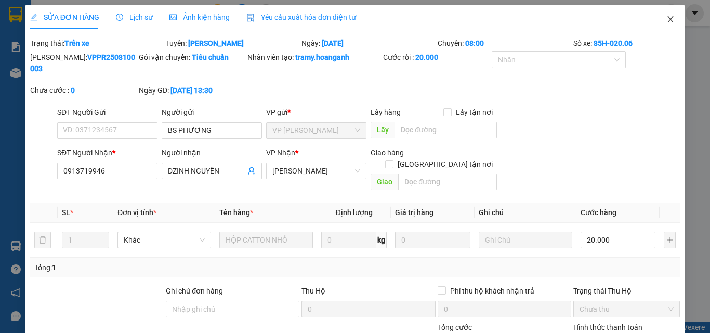
click at [666, 21] on icon "close" at bounding box center [670, 19] width 8 height 8
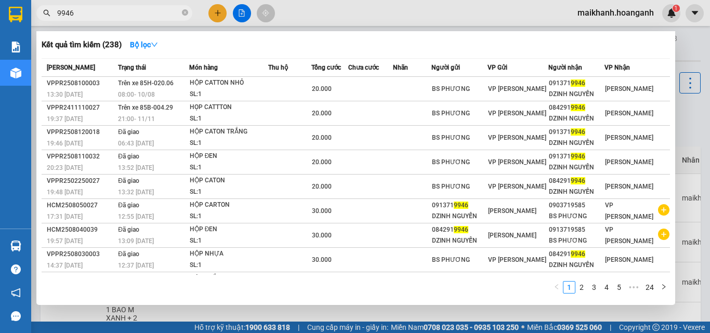
click at [123, 12] on input "9946" at bounding box center [118, 12] width 123 height 11
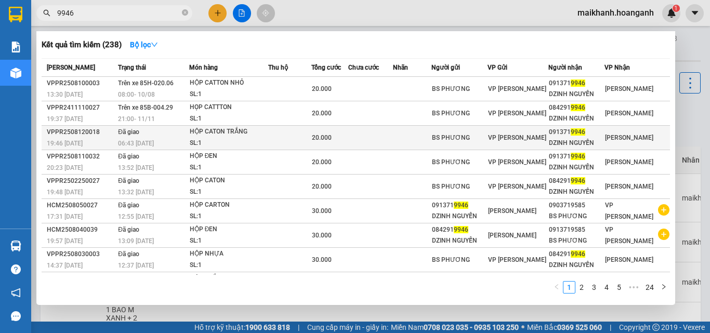
click at [225, 131] on div "HỘP CATON TRẮNG" at bounding box center [229, 131] width 78 height 11
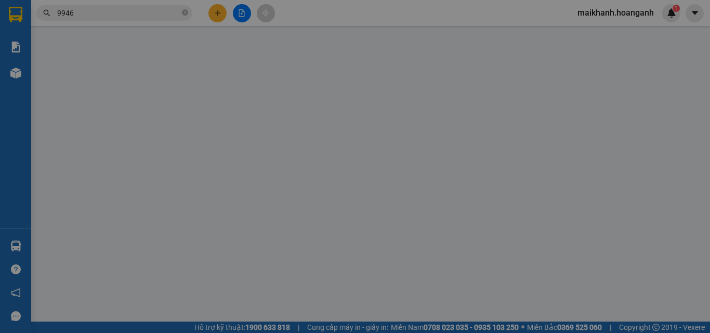
type input "BS PHƯƠNG"
type input "0913719946"
type input "DZINH NGUYỄN"
type input "20.000"
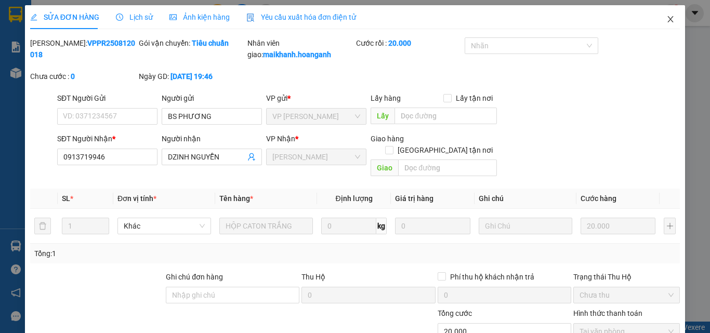
click at [668, 18] on icon "close" at bounding box center [671, 19] width 6 height 6
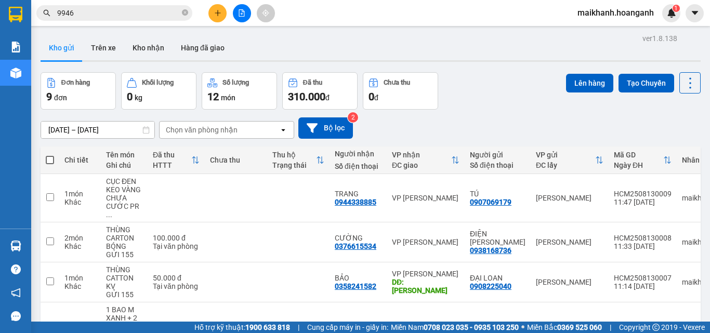
click at [115, 12] on input "9946" at bounding box center [118, 12] width 123 height 11
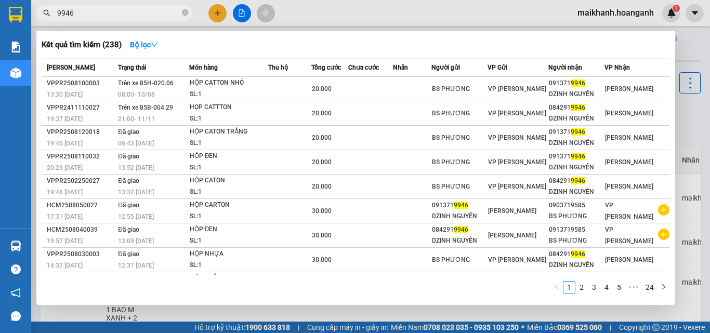
drag, startPoint x: 709, startPoint y: 136, endPoint x: 709, endPoint y: 174, distance: 37.9
click at [709, 185] on div at bounding box center [355, 166] width 710 height 333
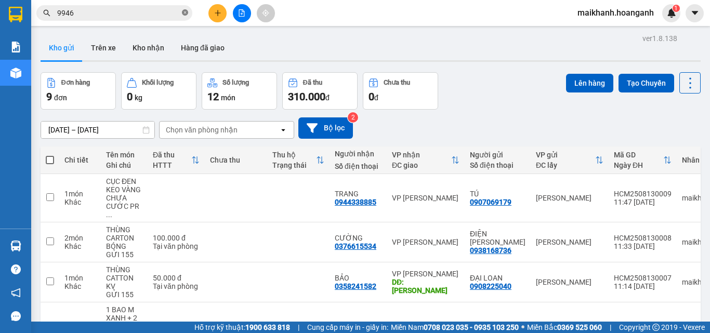
click at [185, 12] on icon "close-circle" at bounding box center [185, 12] width 6 height 6
click at [159, 14] on input "text" at bounding box center [118, 12] width 123 height 11
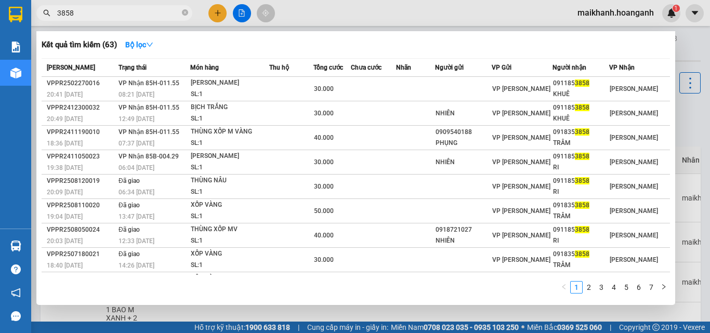
type input "3858"
drag, startPoint x: 709, startPoint y: 157, endPoint x: 652, endPoint y: 54, distance: 118.4
click at [697, 61] on div at bounding box center [355, 166] width 710 height 333
click at [186, 9] on span at bounding box center [185, 13] width 6 height 10
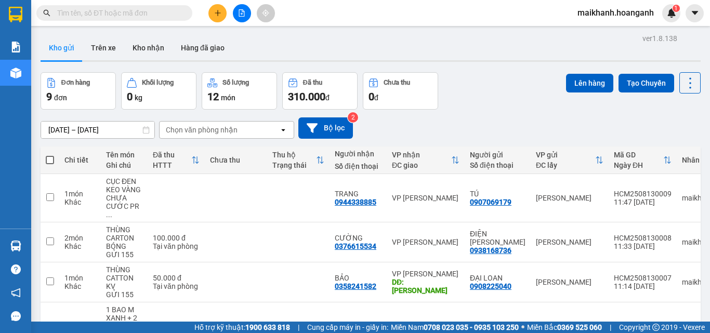
click at [165, 14] on input "text" at bounding box center [118, 12] width 123 height 11
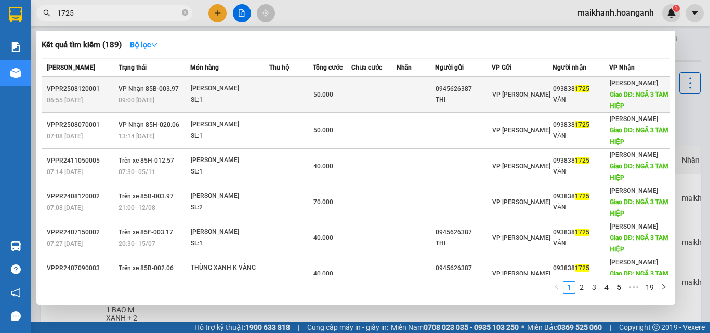
type input "1725"
click at [222, 90] on div "[PERSON_NAME]" at bounding box center [230, 88] width 78 height 11
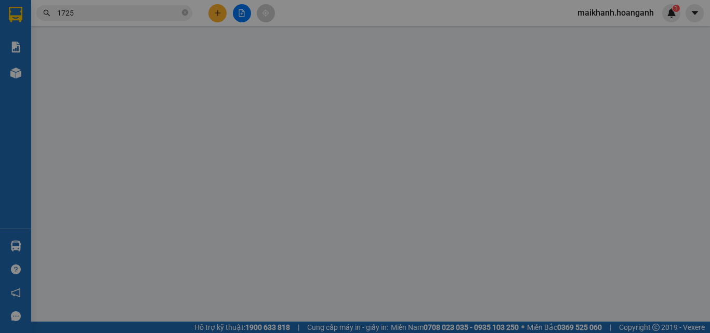
type input "0945626387"
type input "THI"
type input "0938381725"
type input "VĂN"
type input "NGÃ 3 TAM HIỆP"
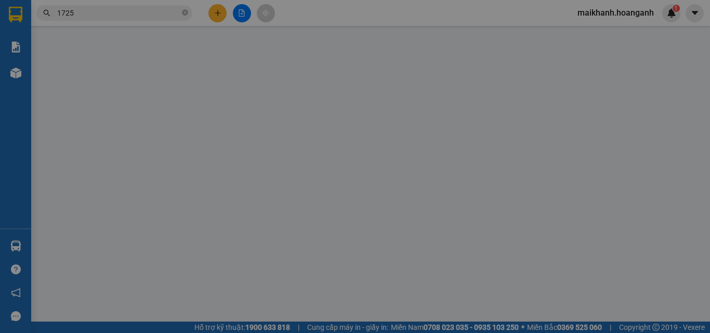
type input "50.000"
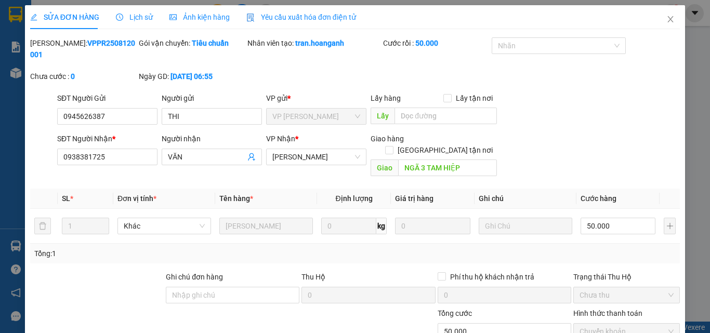
scroll to position [86, 0]
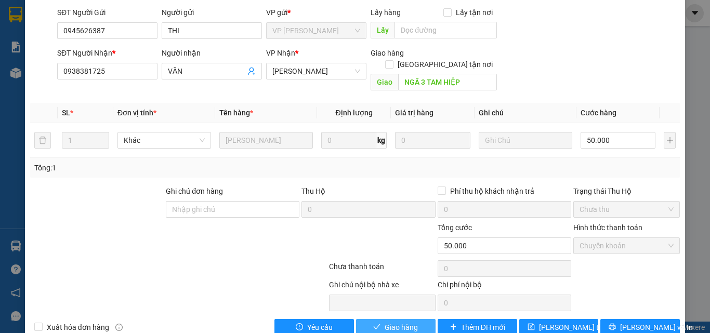
click at [419, 319] on button "Giao hàng" at bounding box center [396, 327] width 80 height 17
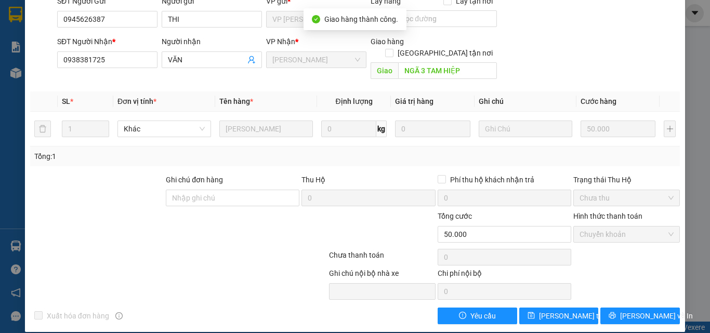
scroll to position [0, 0]
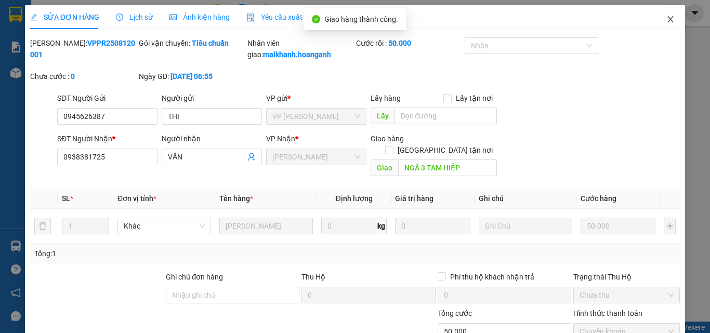
click at [666, 18] on icon "close" at bounding box center [670, 19] width 8 height 8
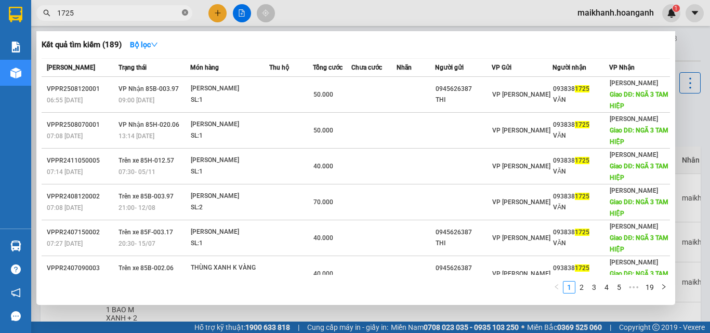
click at [184, 14] on icon "close-circle" at bounding box center [185, 12] width 6 height 6
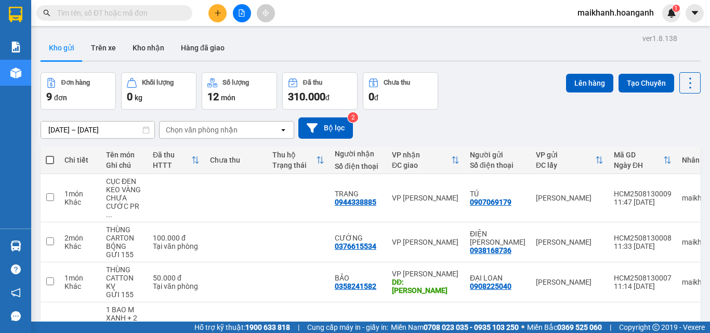
click at [174, 15] on input "text" at bounding box center [118, 12] width 123 height 11
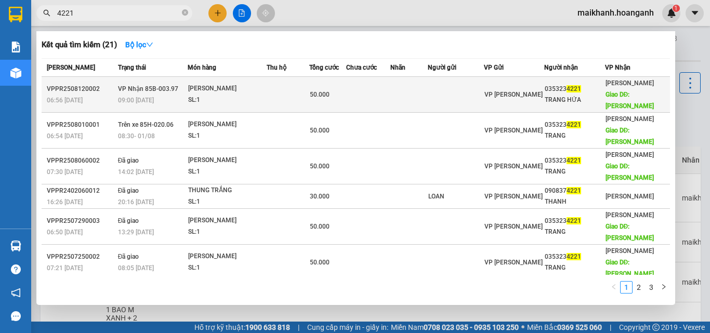
type input "4221"
click at [212, 83] on div "[PERSON_NAME]" at bounding box center [227, 88] width 78 height 11
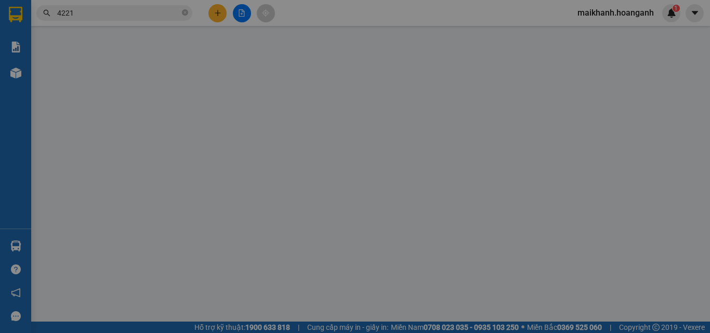
type input "0353234221"
type input "TRANG HỨA"
type input "[PERSON_NAME]"
type input "50.000"
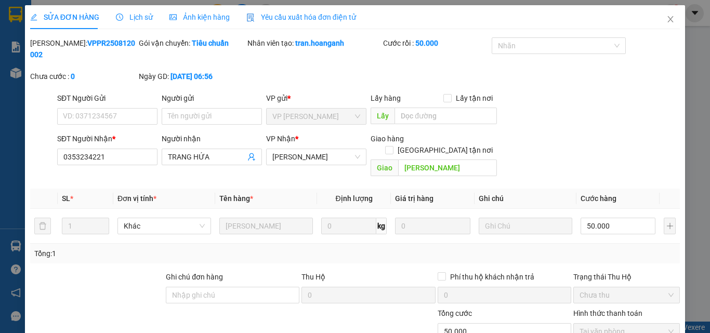
scroll to position [86, 0]
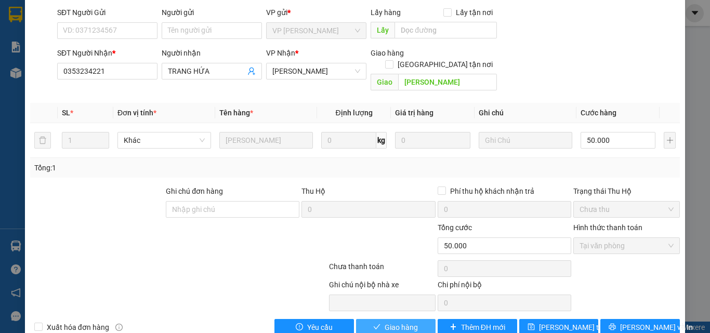
click at [402, 322] on span "Giao hàng" at bounding box center [401, 327] width 33 height 11
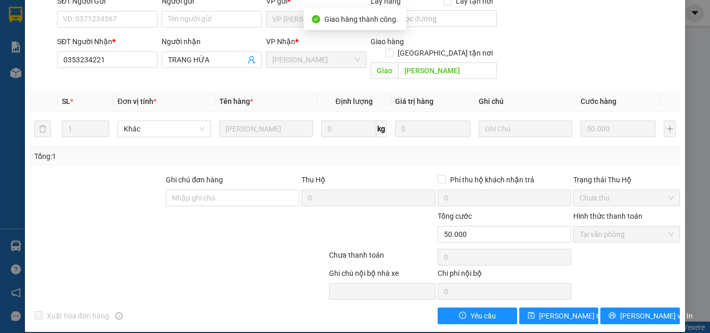
scroll to position [0, 0]
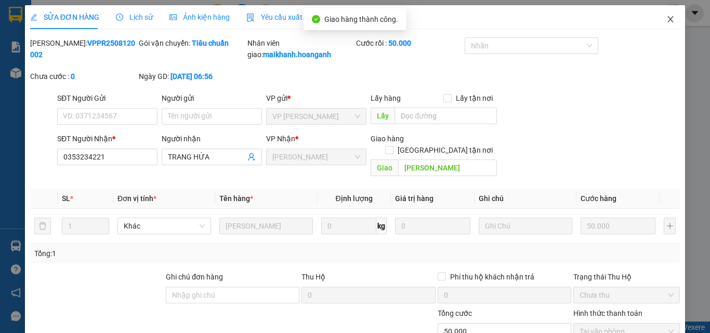
click at [666, 20] on icon "close" at bounding box center [670, 19] width 8 height 8
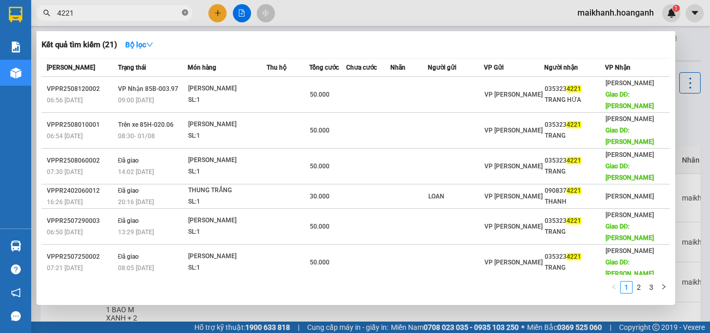
click at [184, 14] on icon "close-circle" at bounding box center [185, 12] width 6 height 6
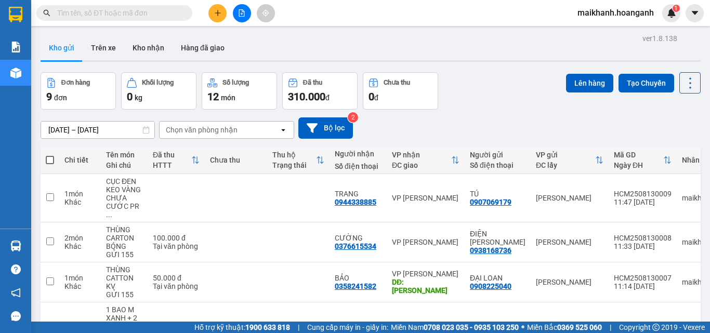
click at [142, 14] on input "text" at bounding box center [118, 12] width 123 height 11
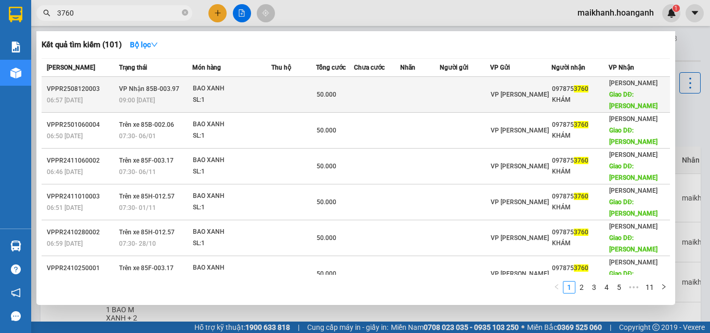
type input "3760"
click at [209, 95] on div "SL: 1" at bounding box center [232, 100] width 78 height 11
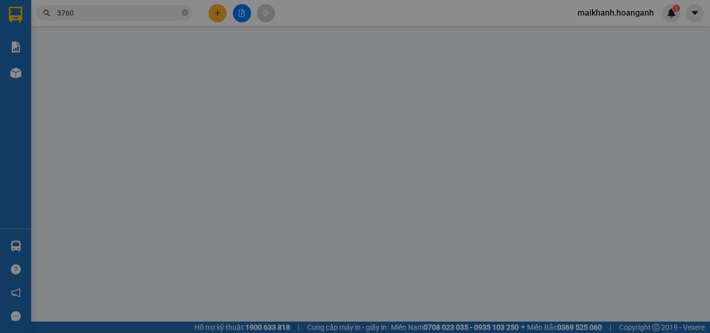
type input "0978753760"
type input "KHÁM"
type input "[PERSON_NAME]"
type input "50.000"
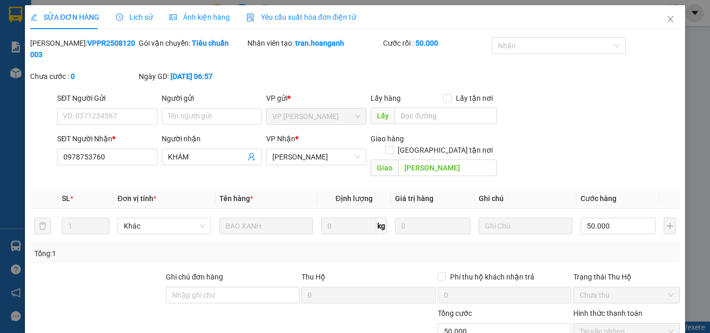
scroll to position [86, 0]
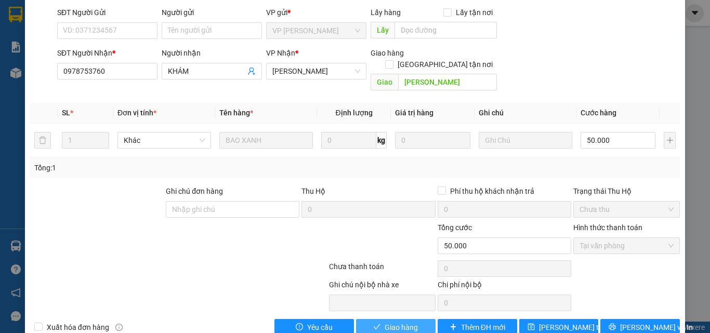
click at [409, 322] on span "Giao hàng" at bounding box center [401, 327] width 33 height 11
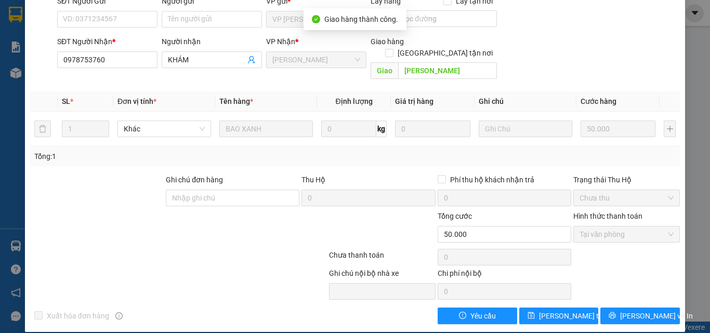
scroll to position [0, 0]
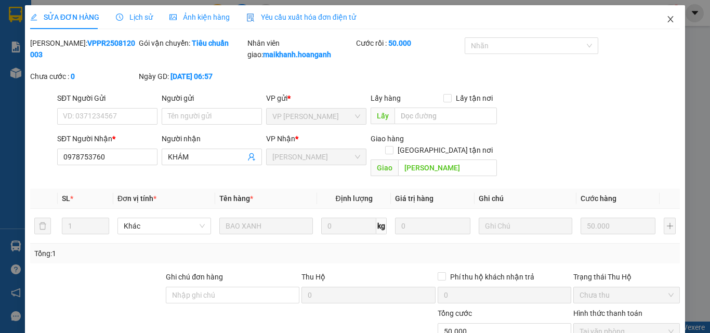
click at [668, 18] on icon "close" at bounding box center [671, 19] width 6 height 6
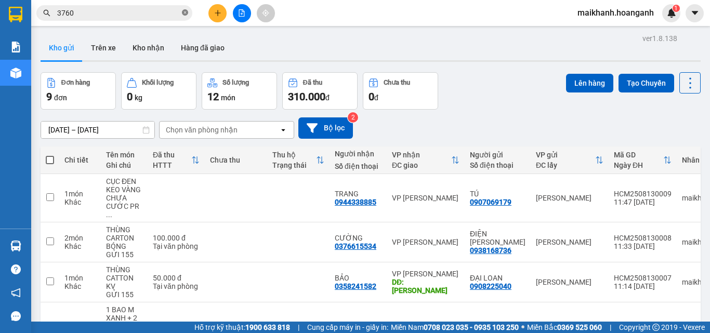
click at [186, 10] on icon "close-circle" at bounding box center [185, 12] width 6 height 6
click at [168, 15] on input "text" at bounding box center [118, 12] width 123 height 11
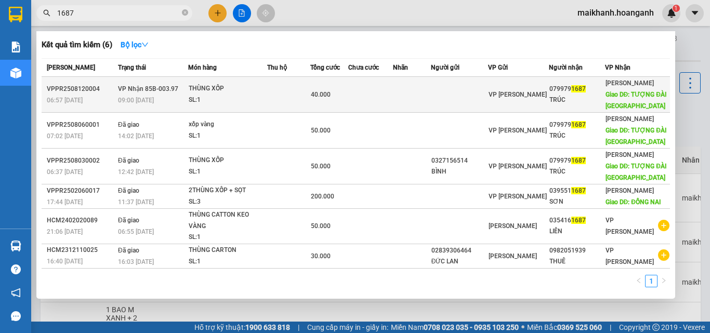
type input "1687"
click at [205, 84] on div "THÙNG XỐP" at bounding box center [228, 88] width 78 height 11
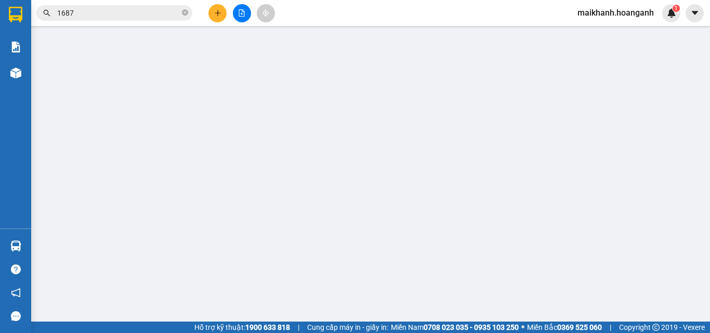
type input "0799791687"
type input "TRÚC"
type input "TƯỢNG ĐÀI [GEOGRAPHIC_DATA]"
type input "40.000"
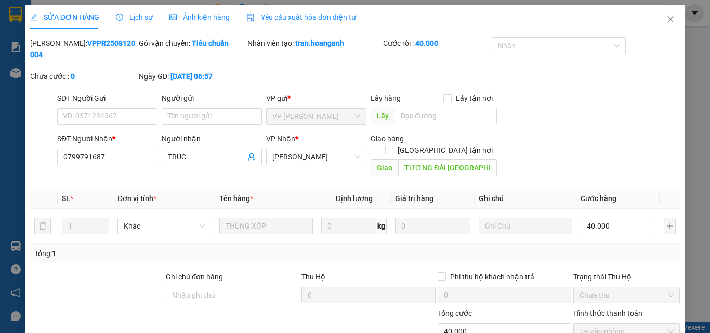
scroll to position [86, 0]
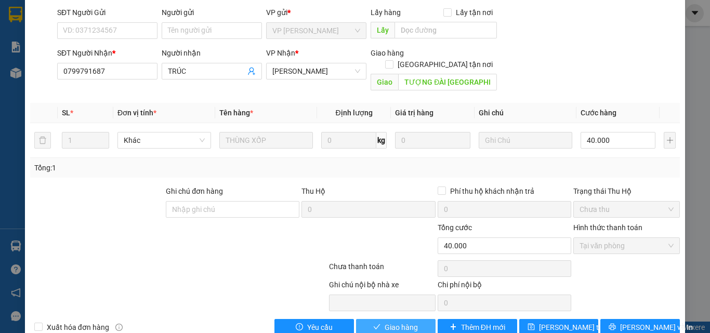
click at [406, 322] on span "Giao hàng" at bounding box center [401, 327] width 33 height 11
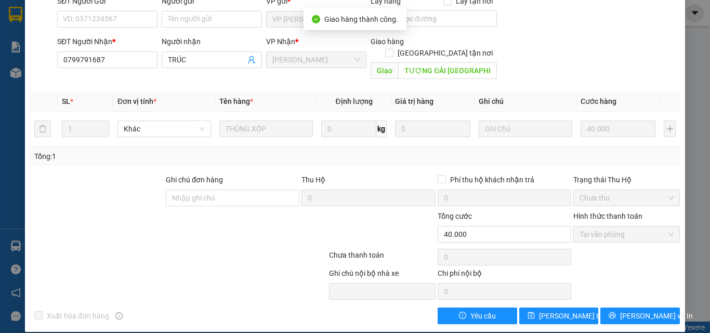
scroll to position [0, 0]
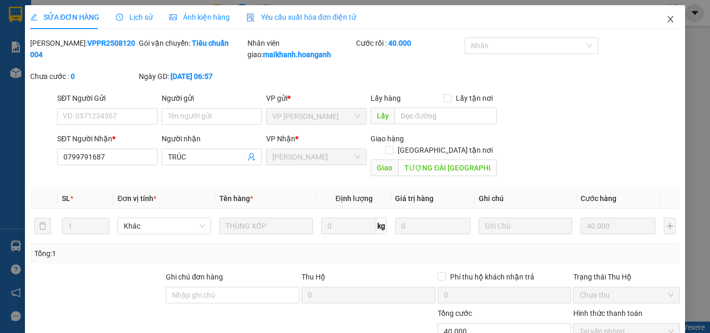
click at [668, 19] on icon "close" at bounding box center [671, 19] width 6 height 6
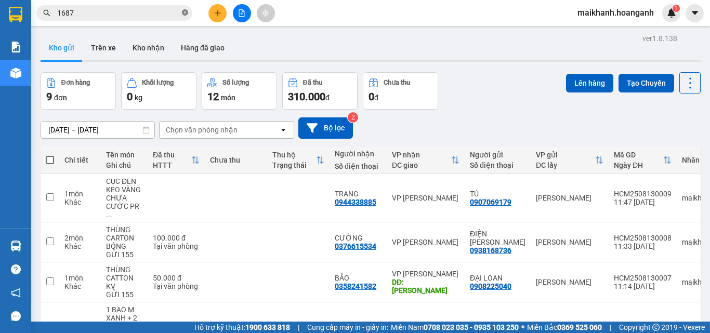
click at [185, 11] on icon "close-circle" at bounding box center [185, 12] width 6 height 6
click at [164, 18] on input "text" at bounding box center [118, 12] width 123 height 11
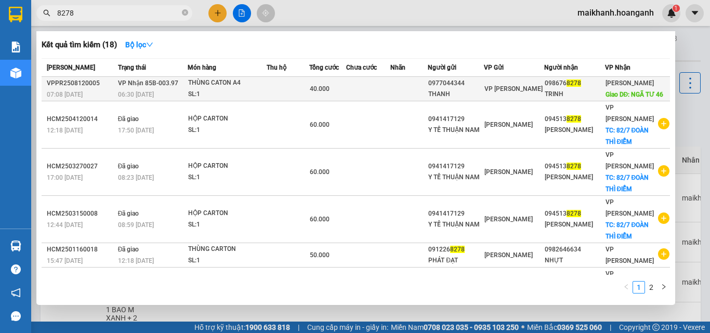
type input "8278"
click at [215, 89] on div "THÙNG CATON A4" at bounding box center [227, 82] width 78 height 11
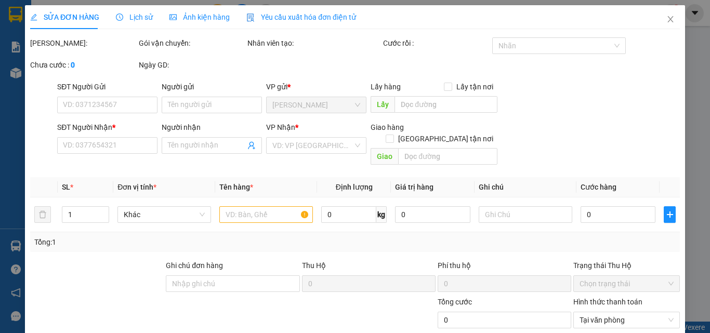
type input "0977044344"
type input "THANH"
type input "0986768278"
type input "TRINH"
type input "NGÃ TƯ 46"
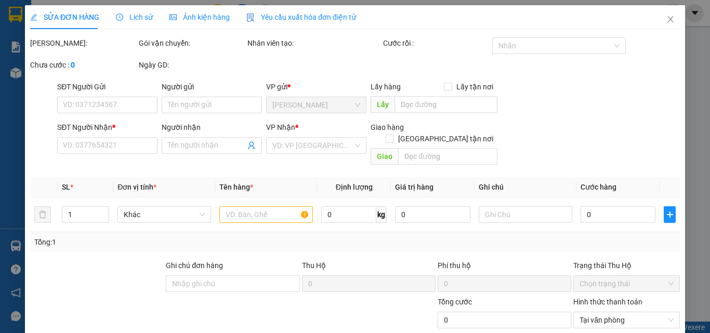
type input "40.000"
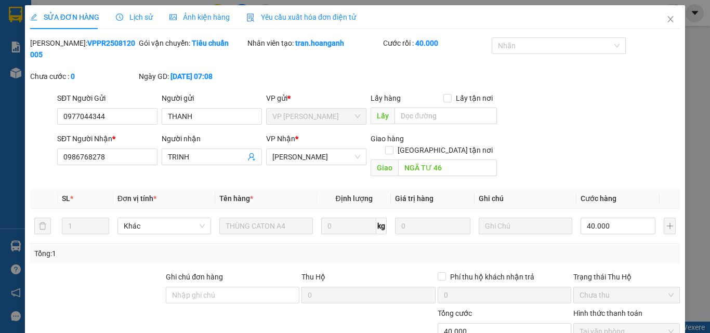
scroll to position [86, 0]
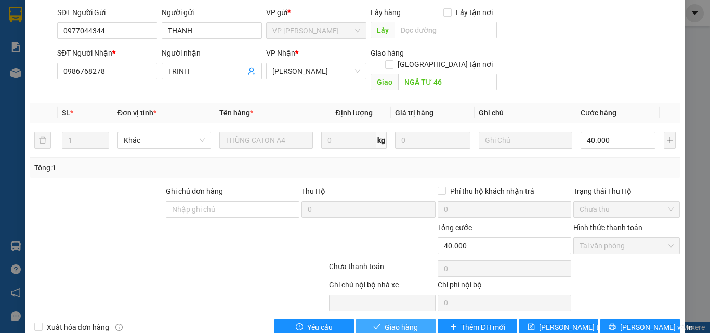
click at [413, 322] on span "Giao hàng" at bounding box center [401, 327] width 33 height 11
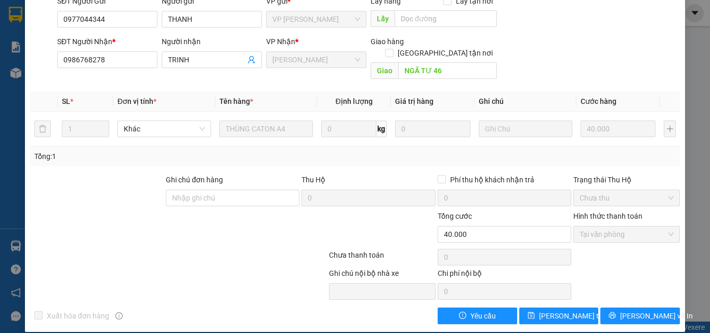
scroll to position [0, 0]
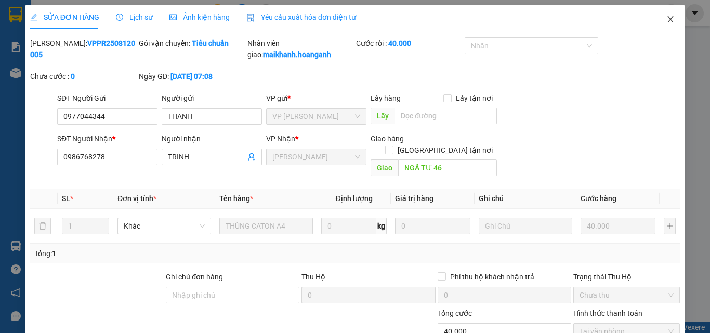
click at [666, 17] on icon "close" at bounding box center [670, 19] width 8 height 8
